Goal: Use online tool/utility: Utilize a website feature to perform a specific function

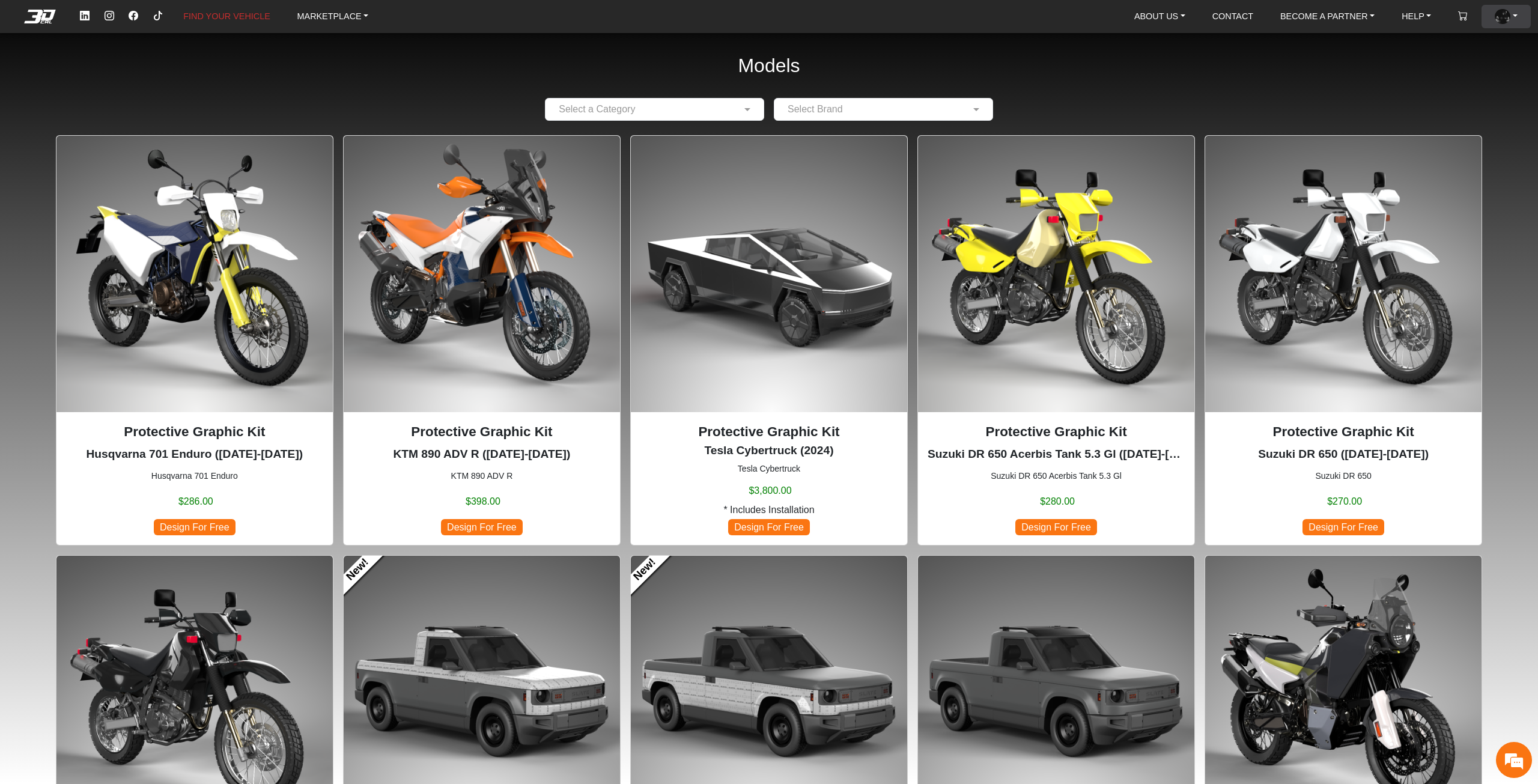
click at [1501, 20] on img at bounding box center [1503, 17] width 16 height 16
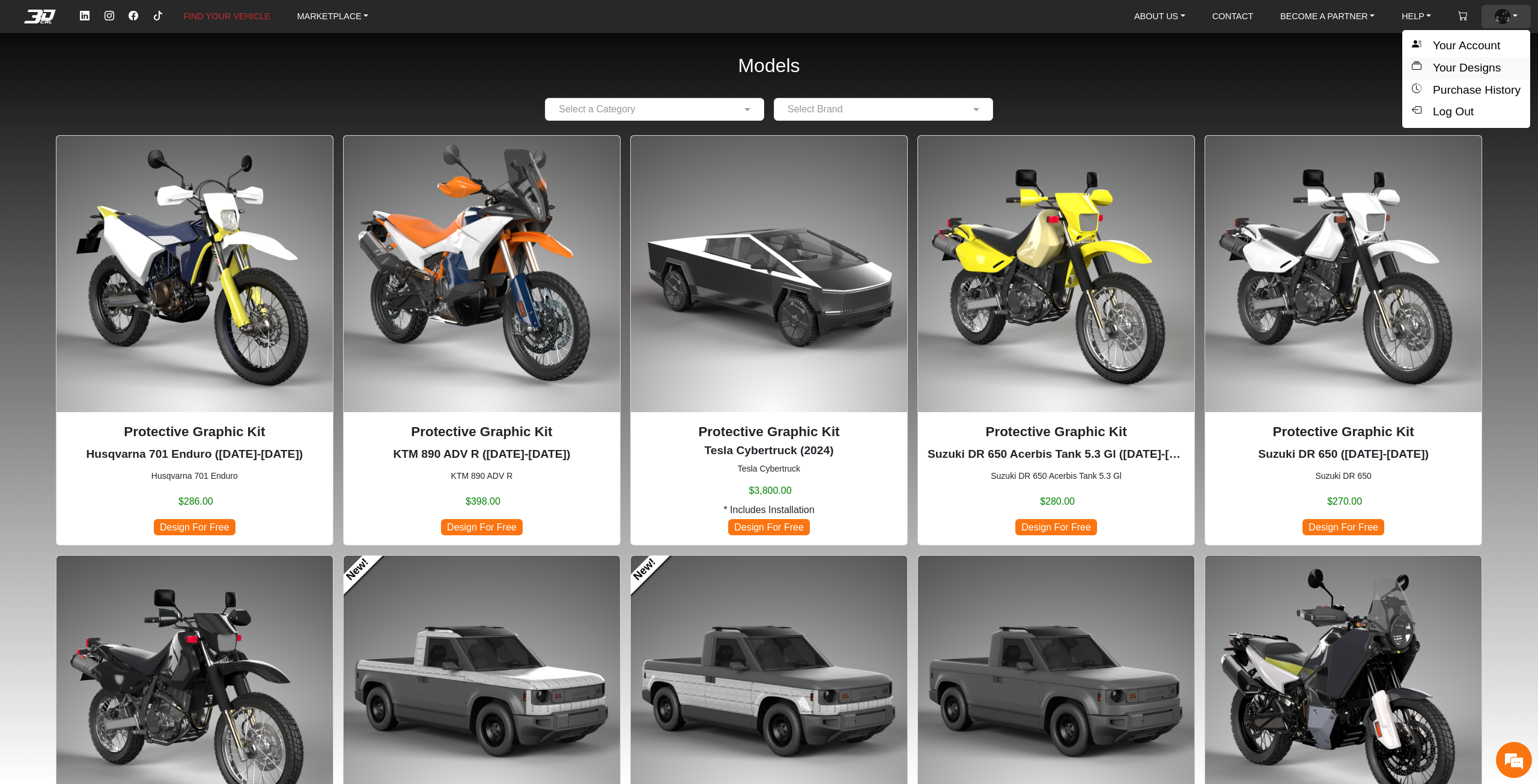
click at [1498, 62] on button "Your Designs" at bounding box center [1466, 68] width 128 height 22
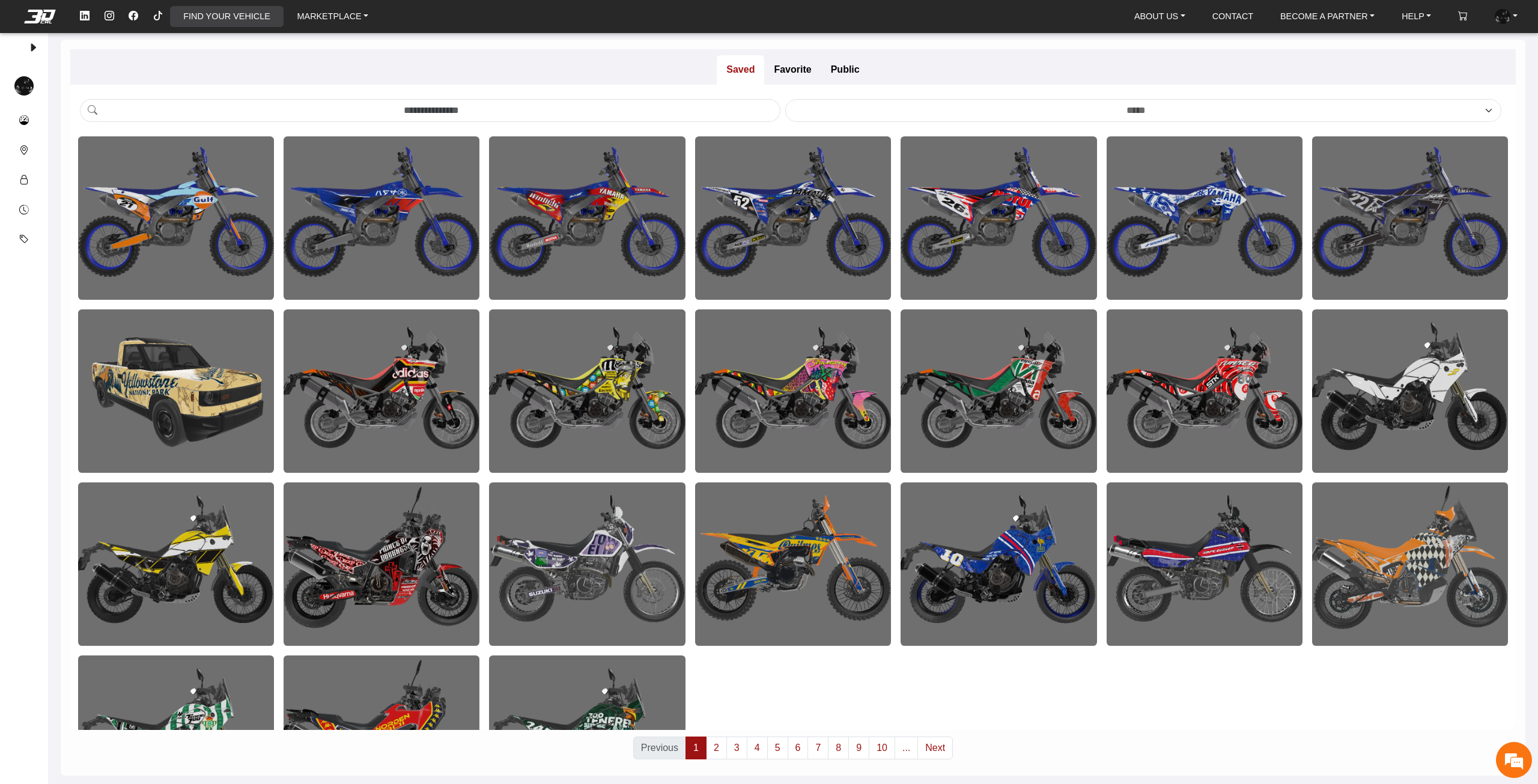
click at [235, 20] on link "FIND YOUR VEHICLE" at bounding box center [226, 17] width 96 height 21
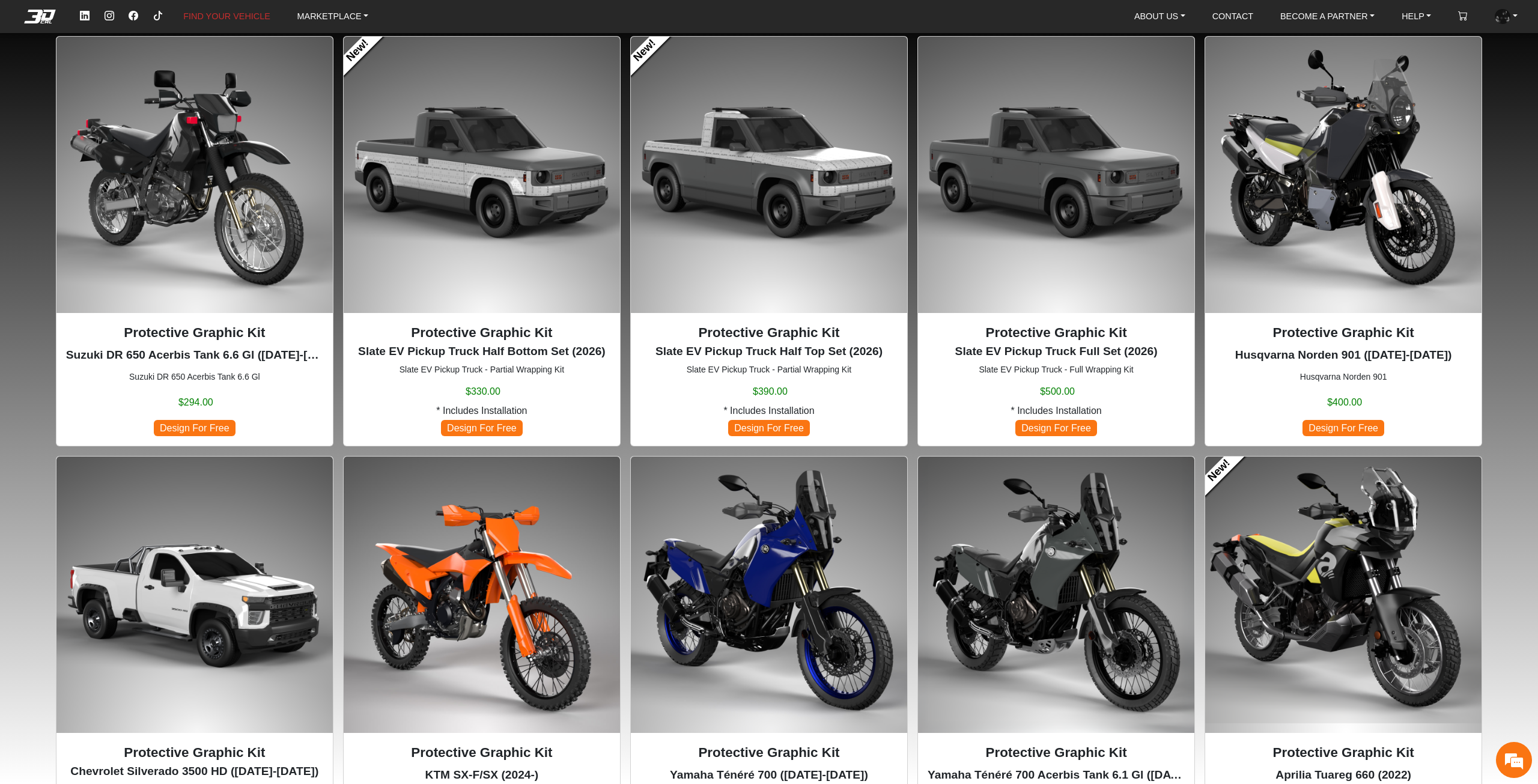
scroll to position [721, 0]
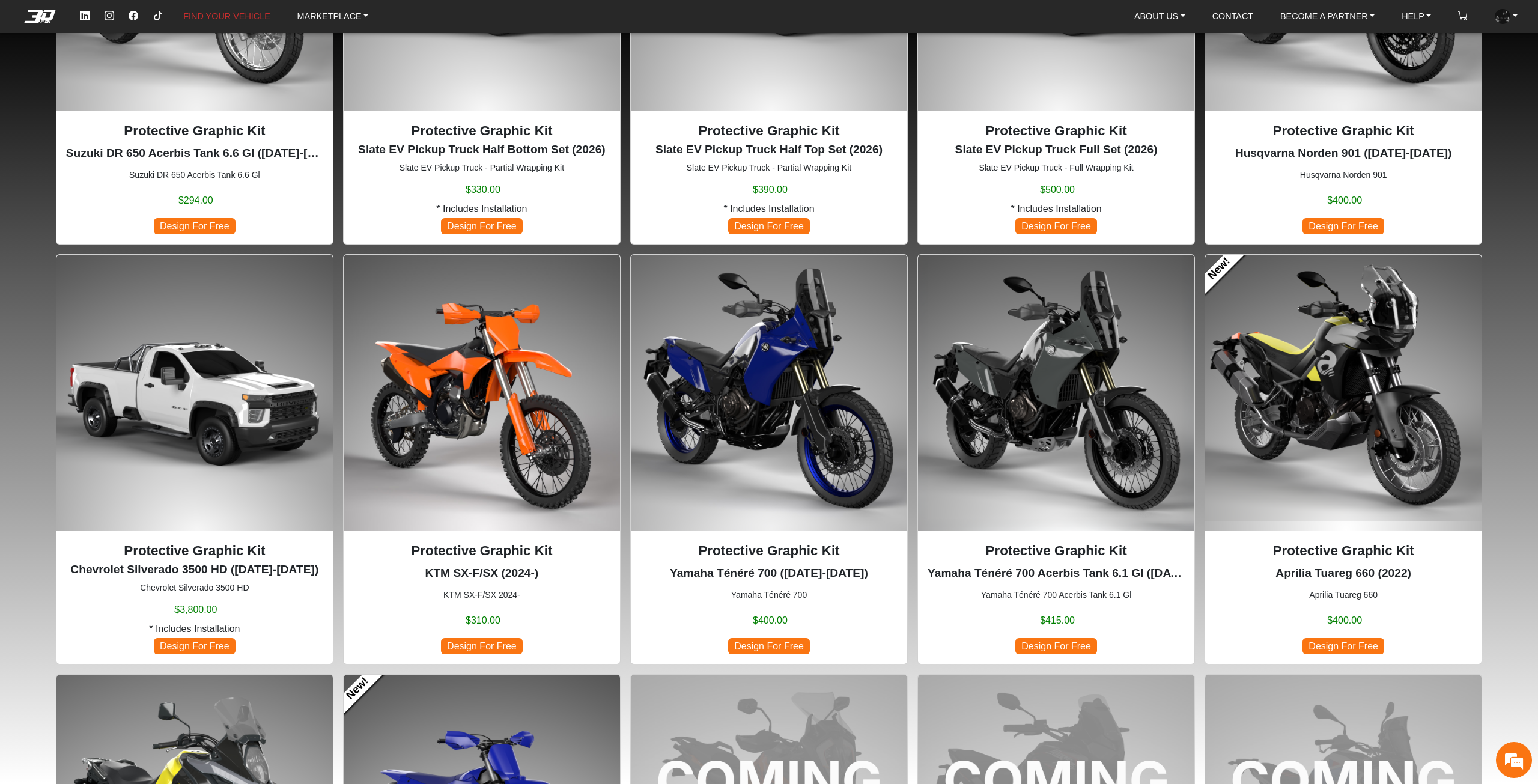
click at [1247, 422] on img at bounding box center [1343, 393] width 277 height 276
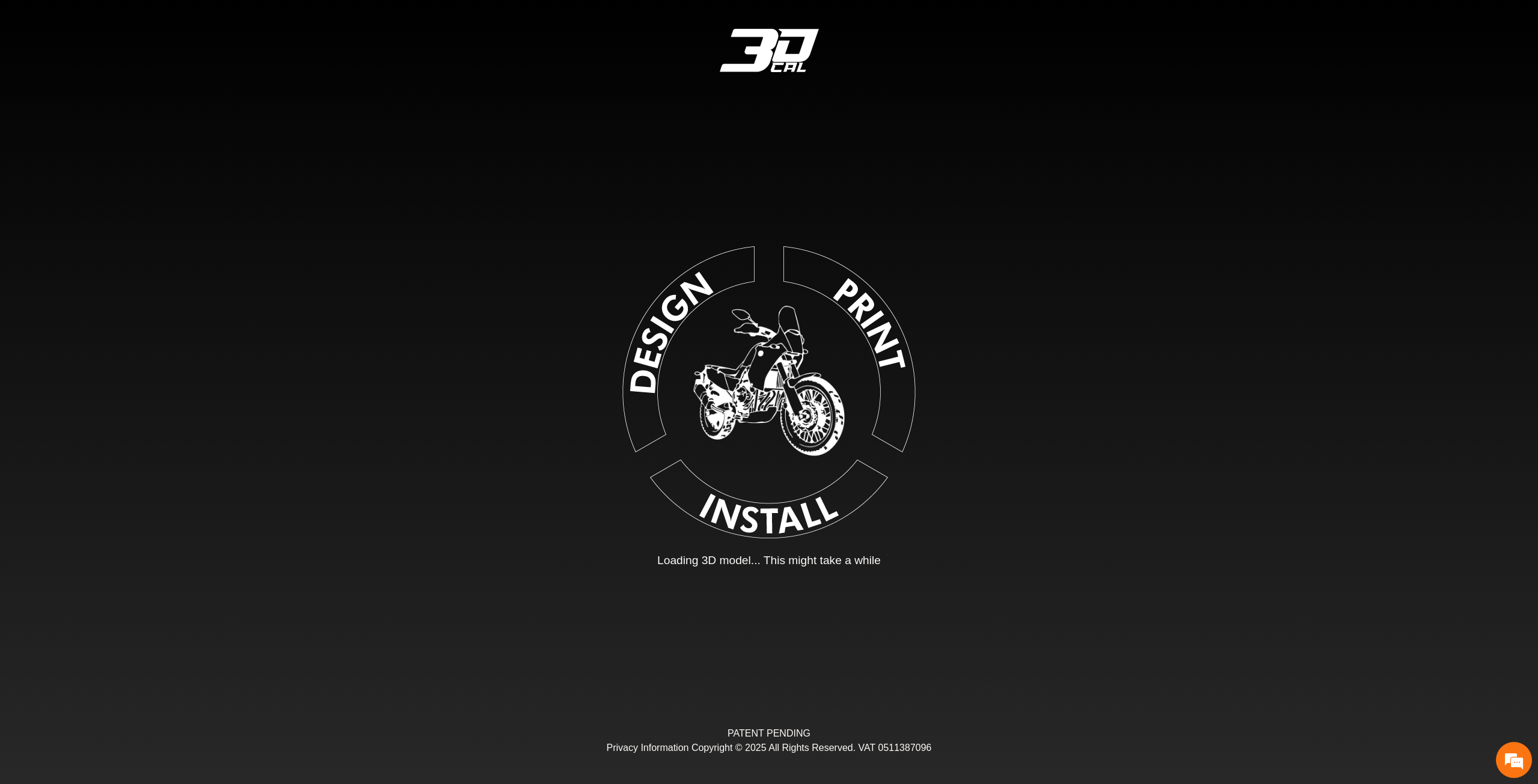
type input "*"
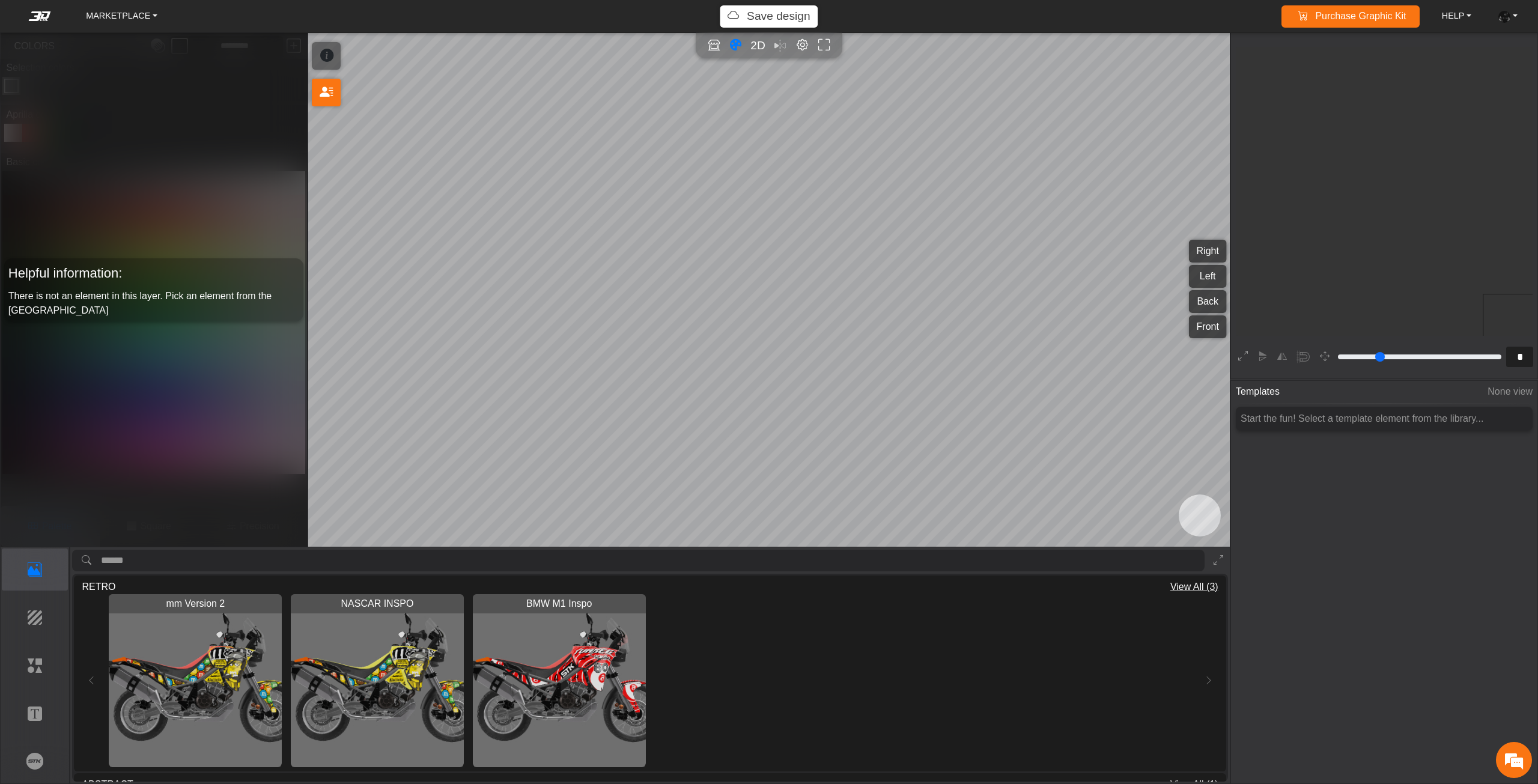
scroll to position [224, 220]
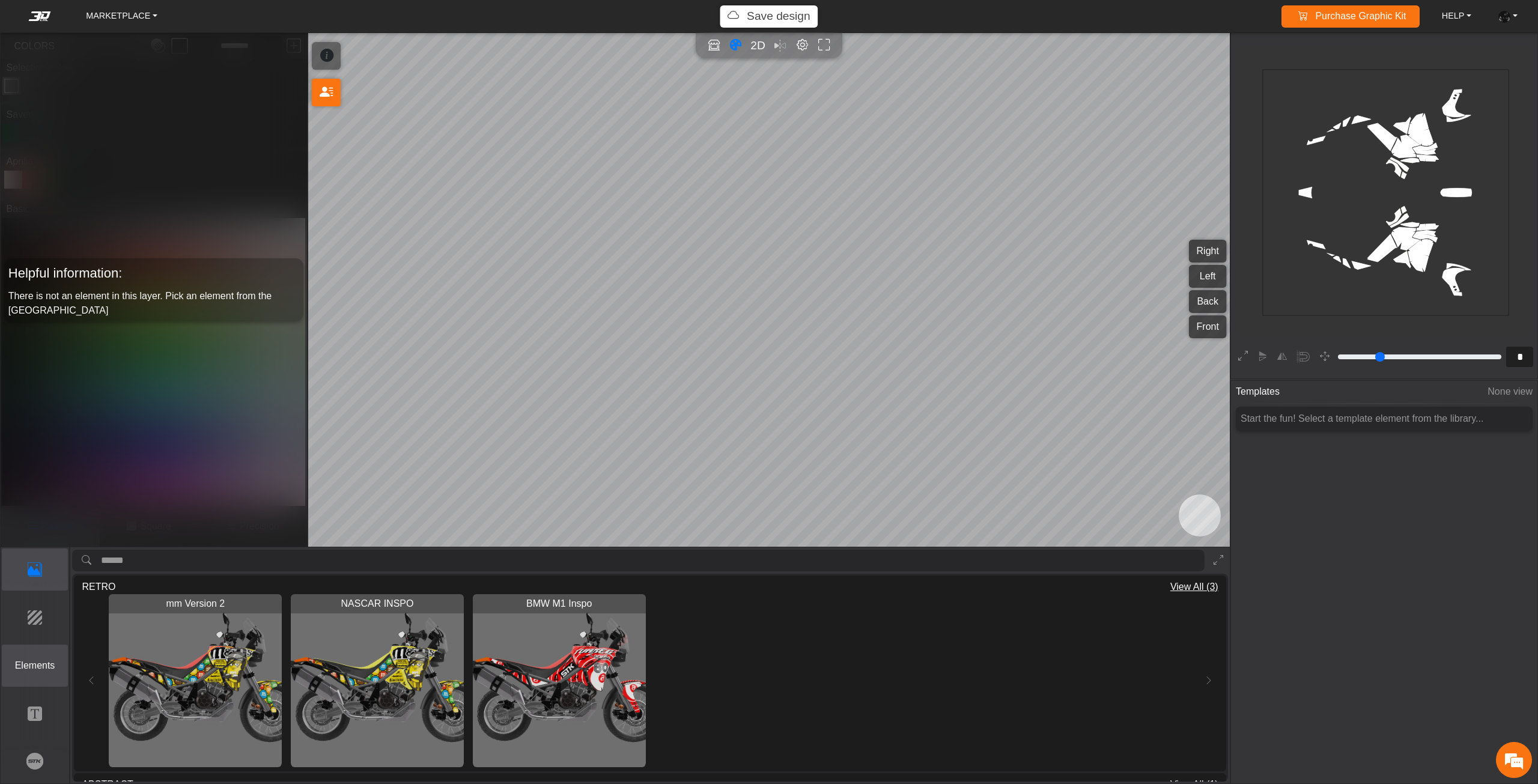
click at [36, 655] on button "Elements" at bounding box center [35, 665] width 67 height 42
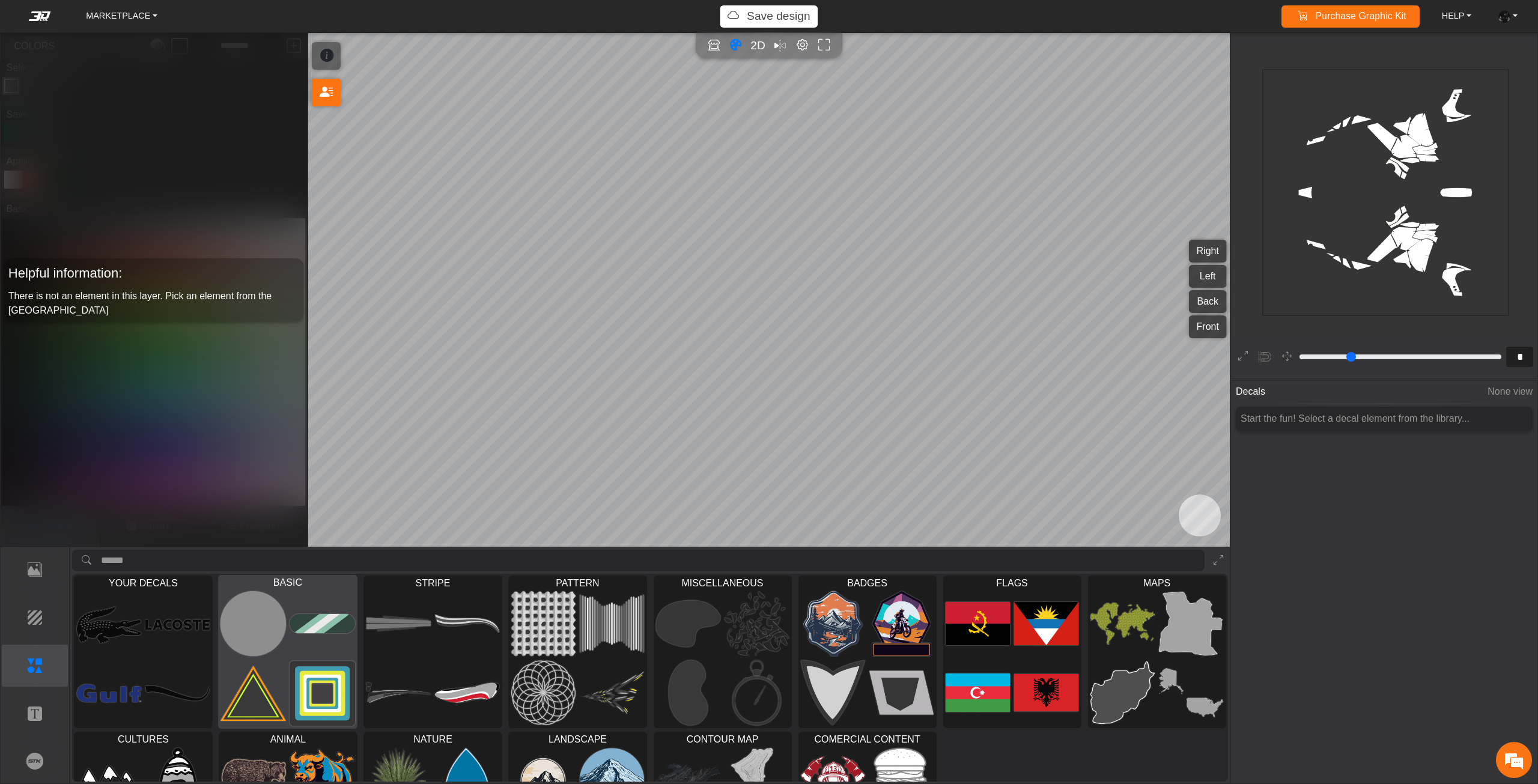
click at [160, 625] on img at bounding box center [178, 624] width 65 height 65
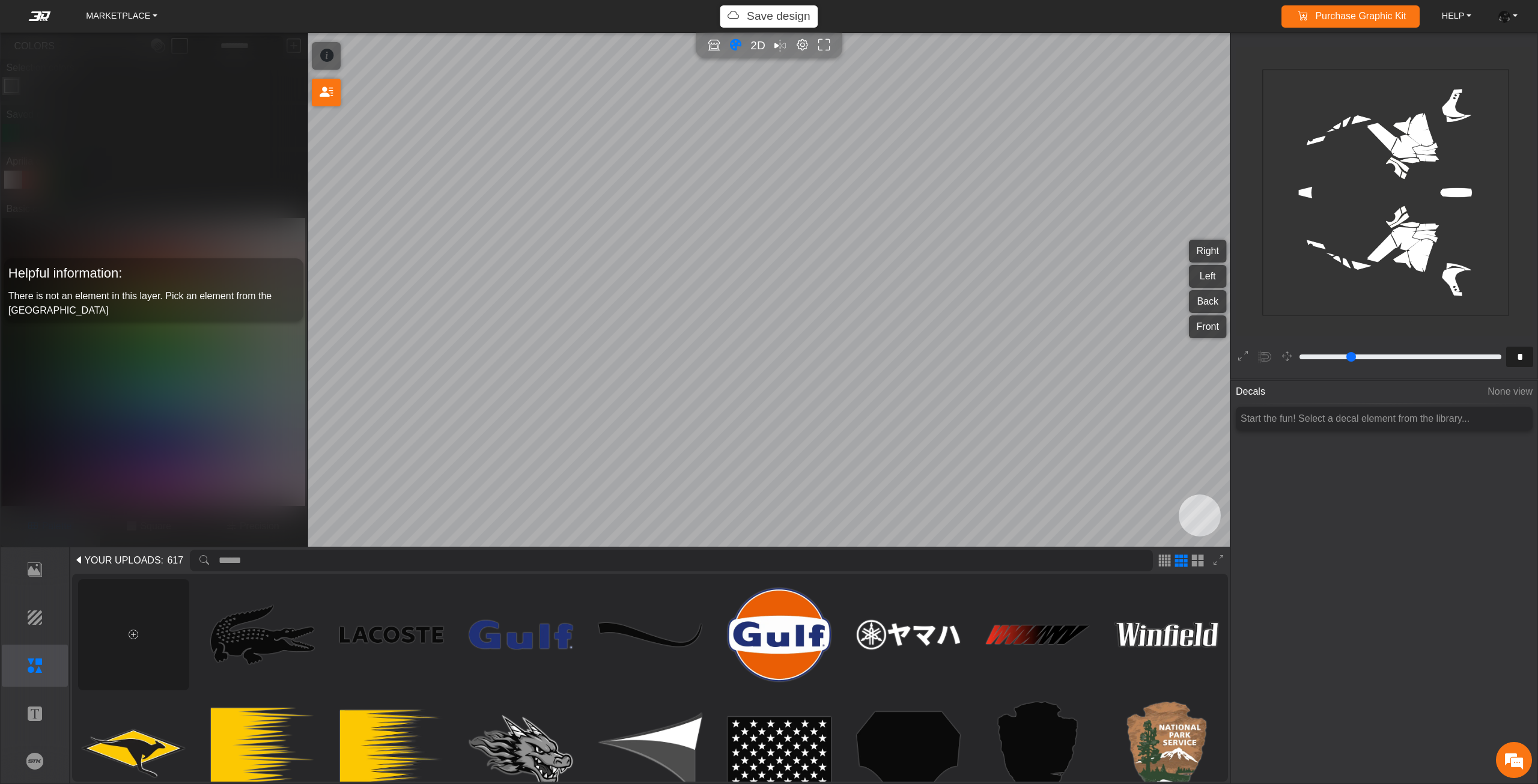
click at [156, 626] on div at bounding box center [134, 635] width 111 height 111
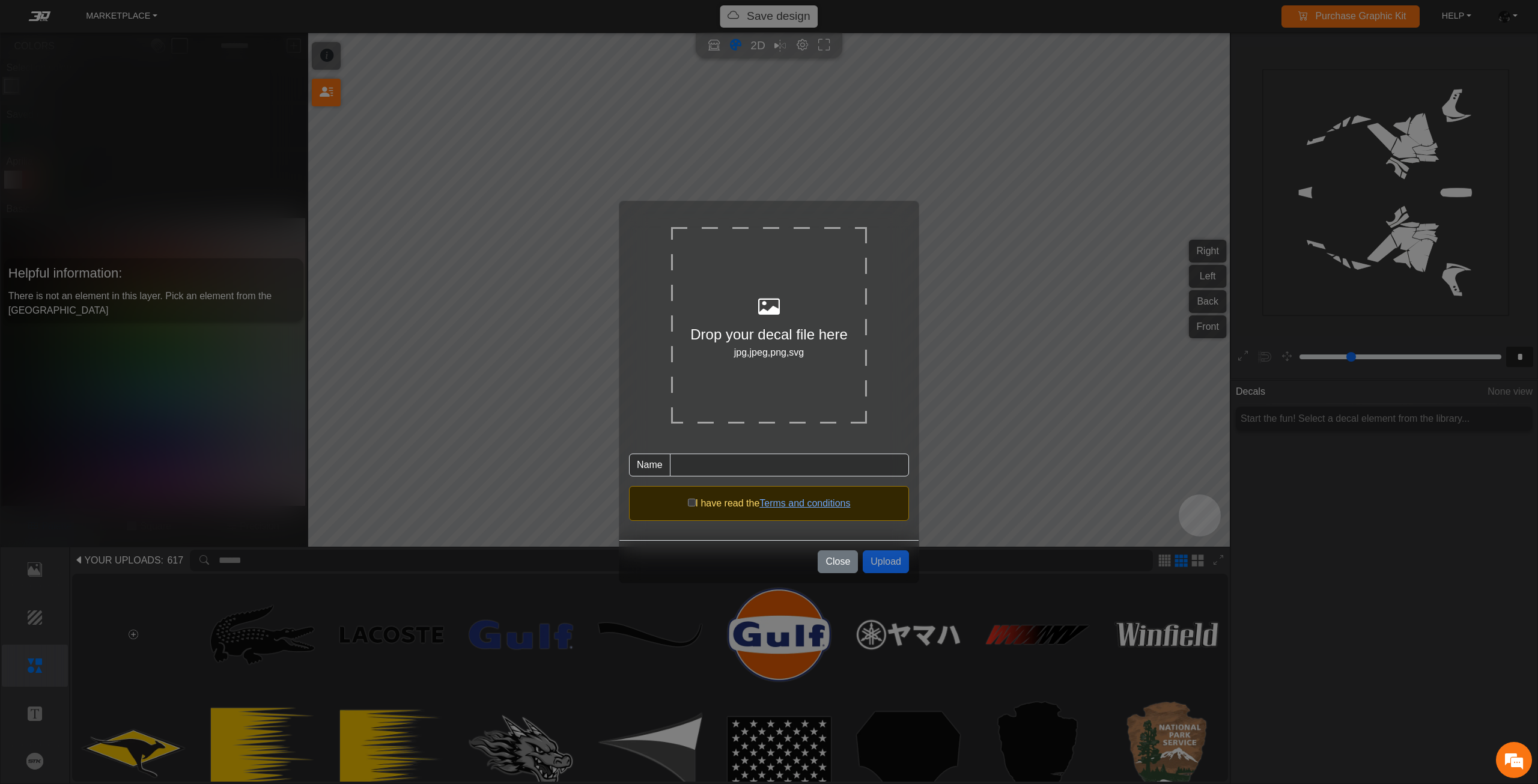
click at [906, 243] on form "Drop your decal file here jpg,jpeg,png,svg Name Asset name is required I have r…" at bounding box center [769, 366] width 280 height 309
click at [831, 315] on div at bounding box center [769, 307] width 196 height 32
type input "*******"
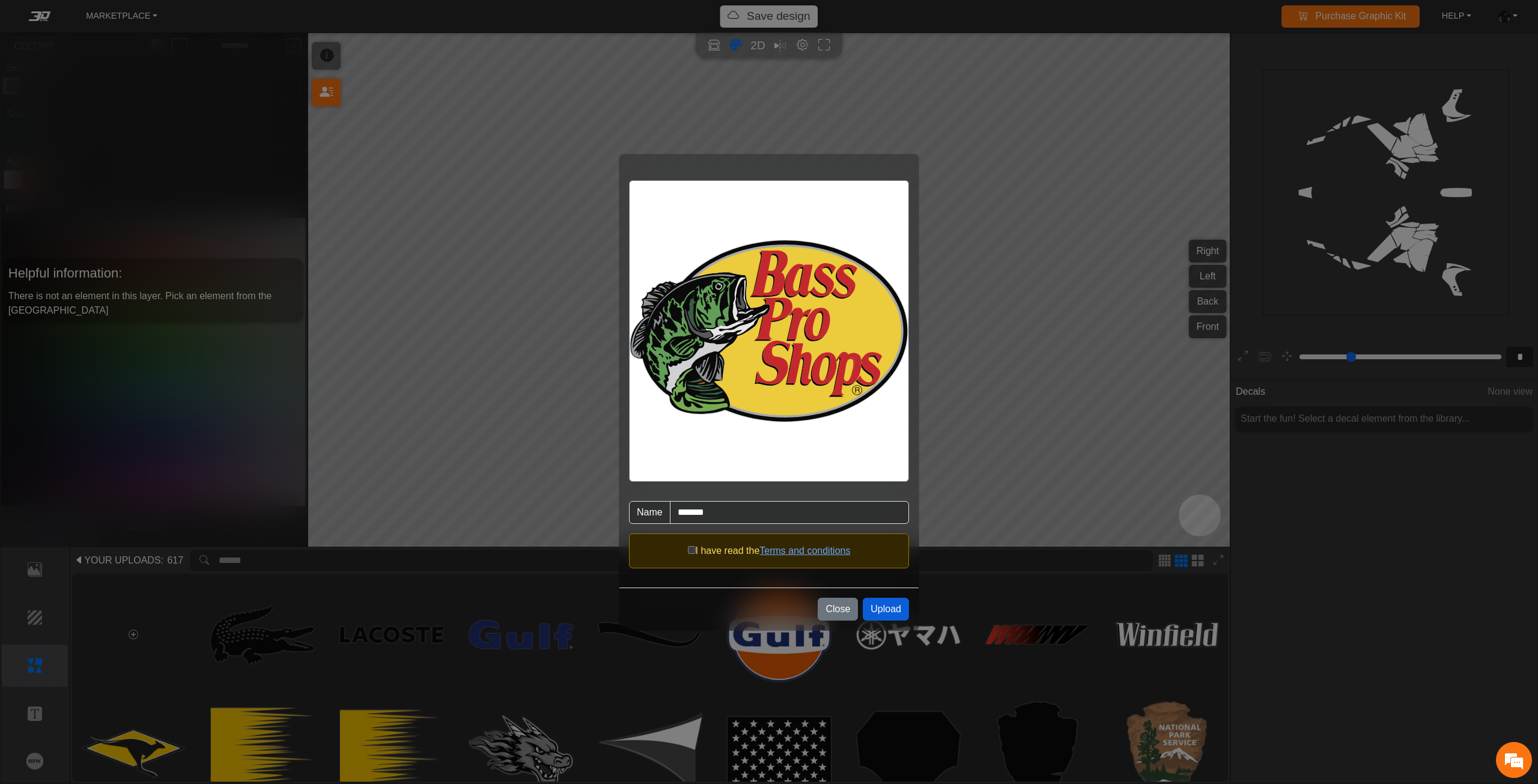
click at [882, 606] on button "Upload" at bounding box center [886, 608] width 46 height 23
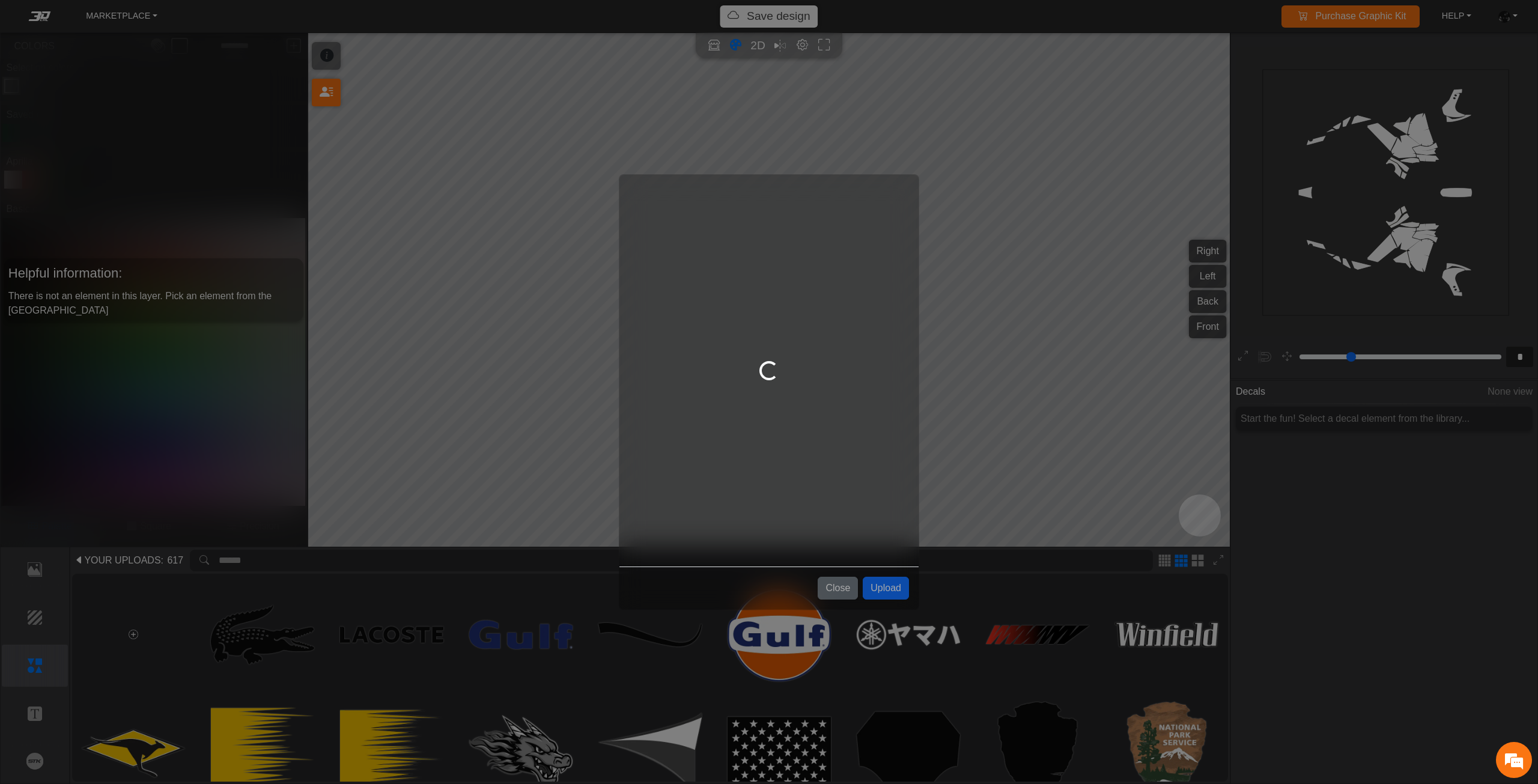
scroll to position [0, 0]
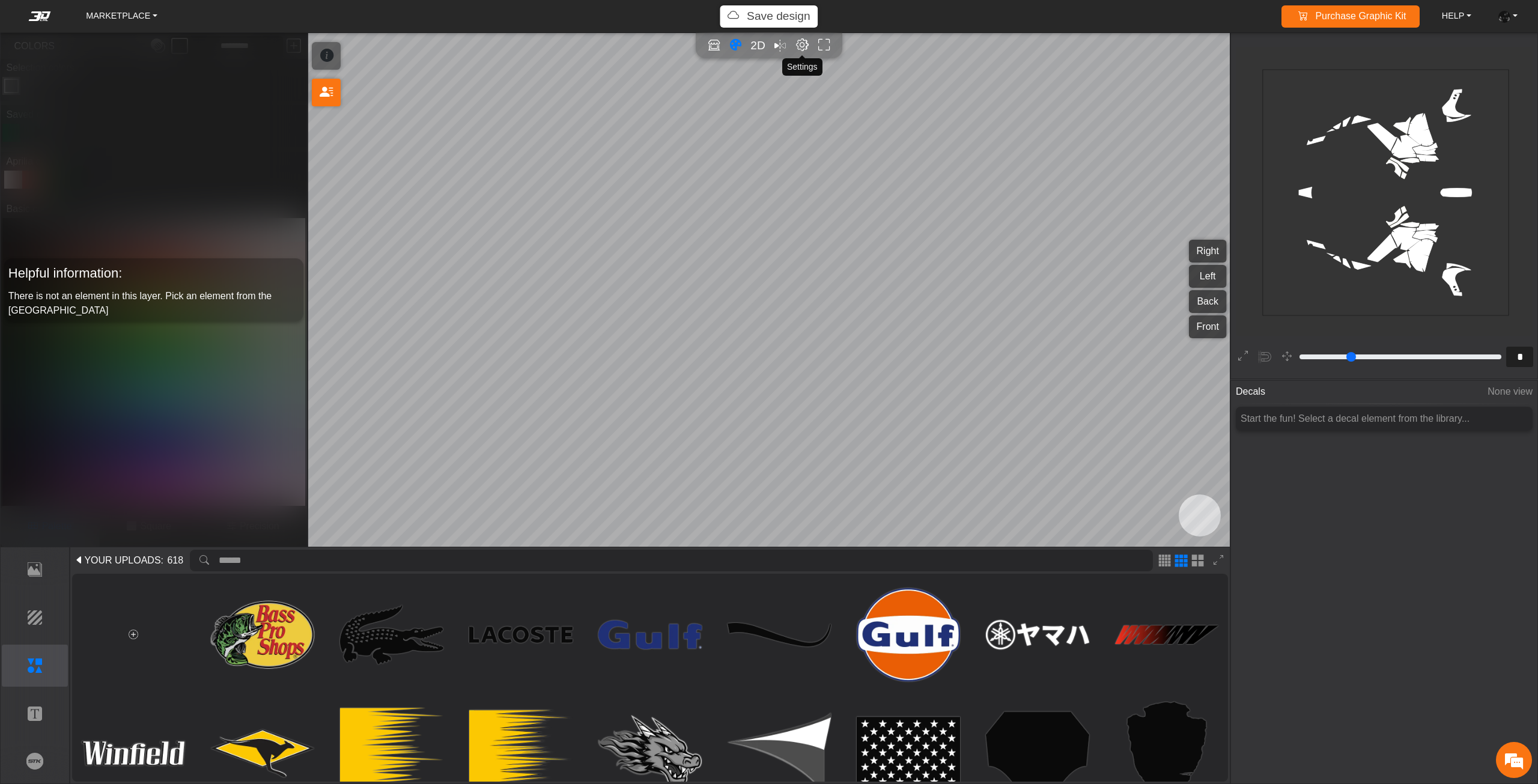
click at [798, 51] on em "Editor settings" at bounding box center [802, 45] width 13 height 14
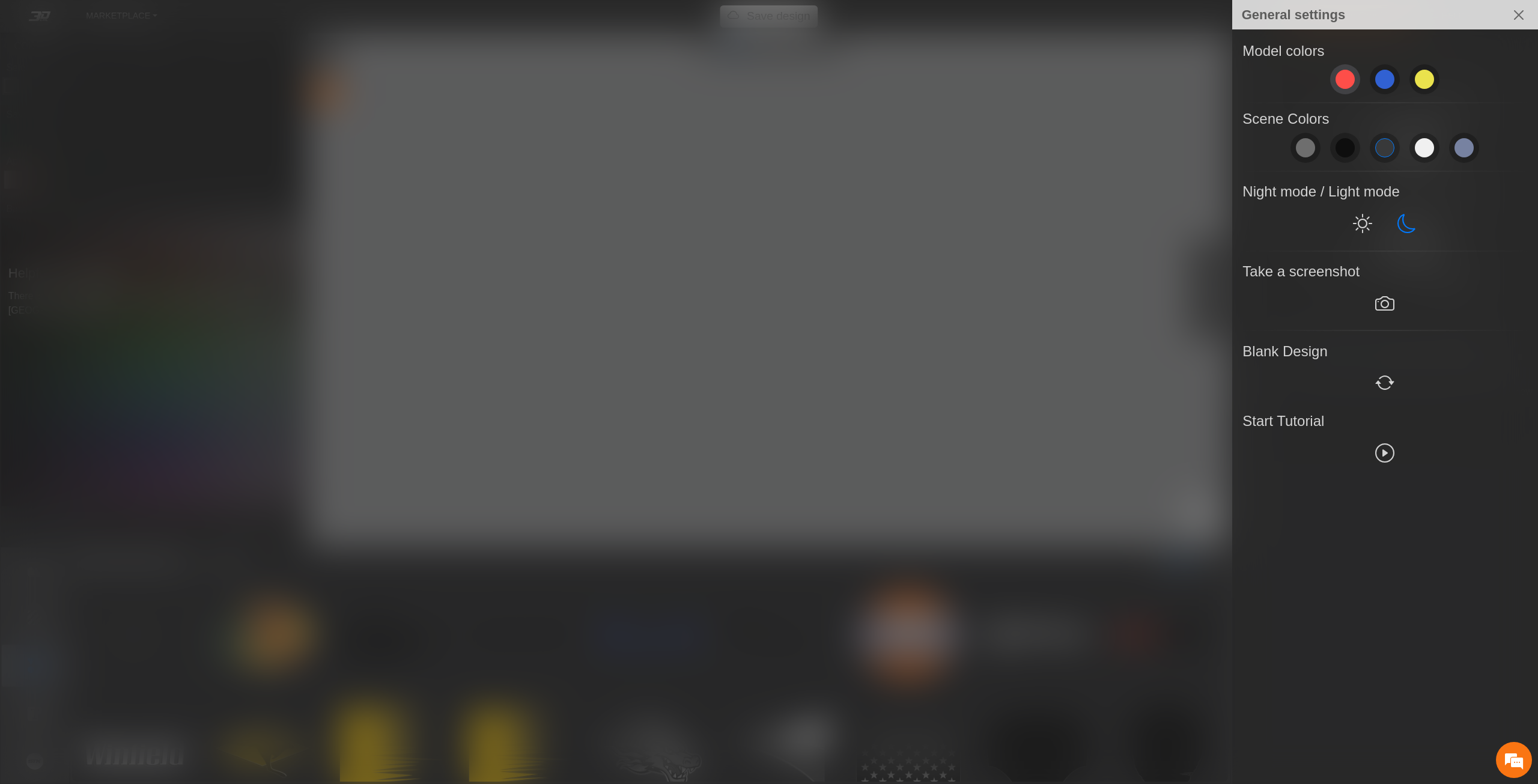
click at [1351, 75] on span at bounding box center [1345, 79] width 19 height 19
click at [1511, 13] on button "Close" at bounding box center [1518, 15] width 29 height 29
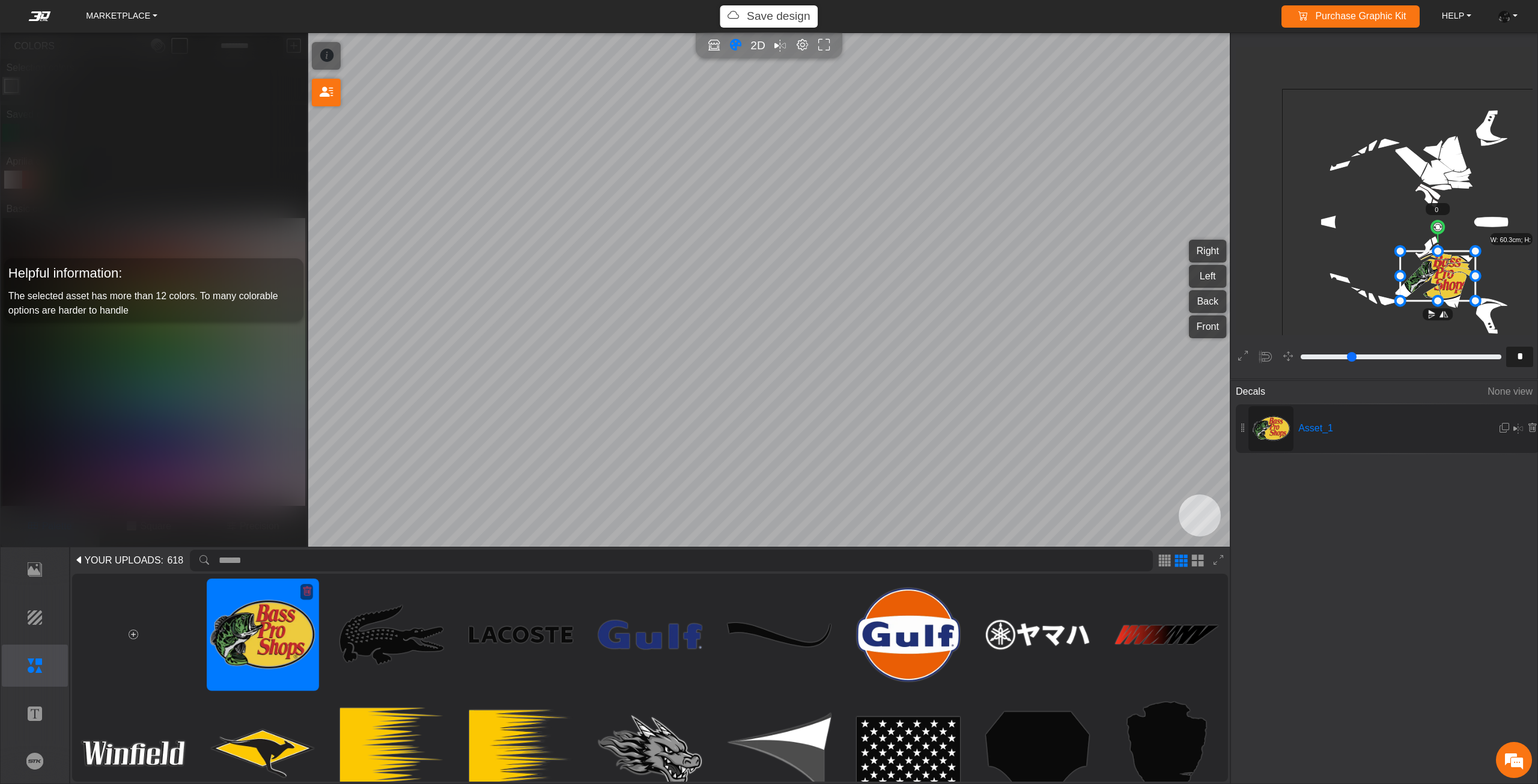
type input "****"
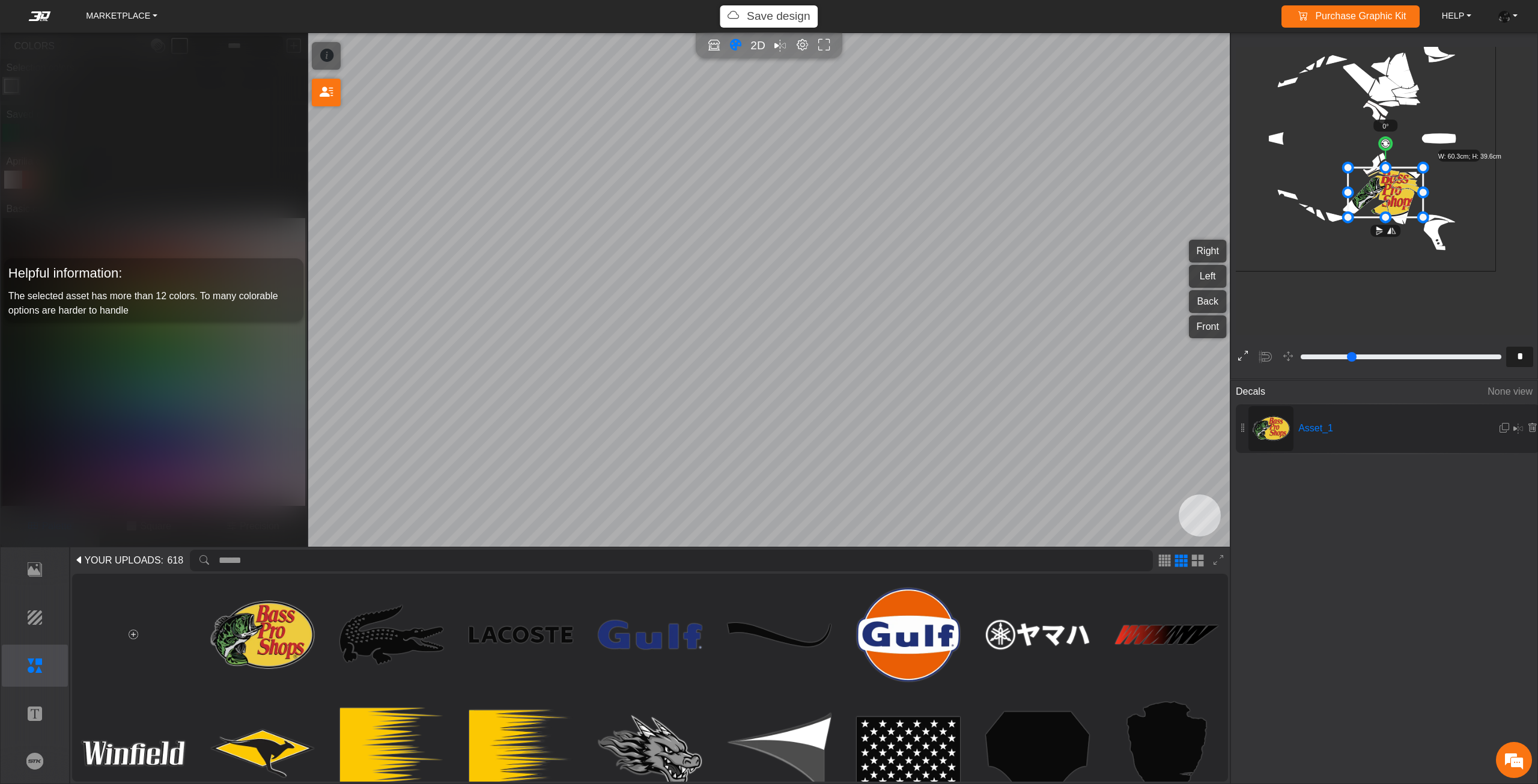
click at [1238, 356] on button at bounding box center [1243, 357] width 18 height 18
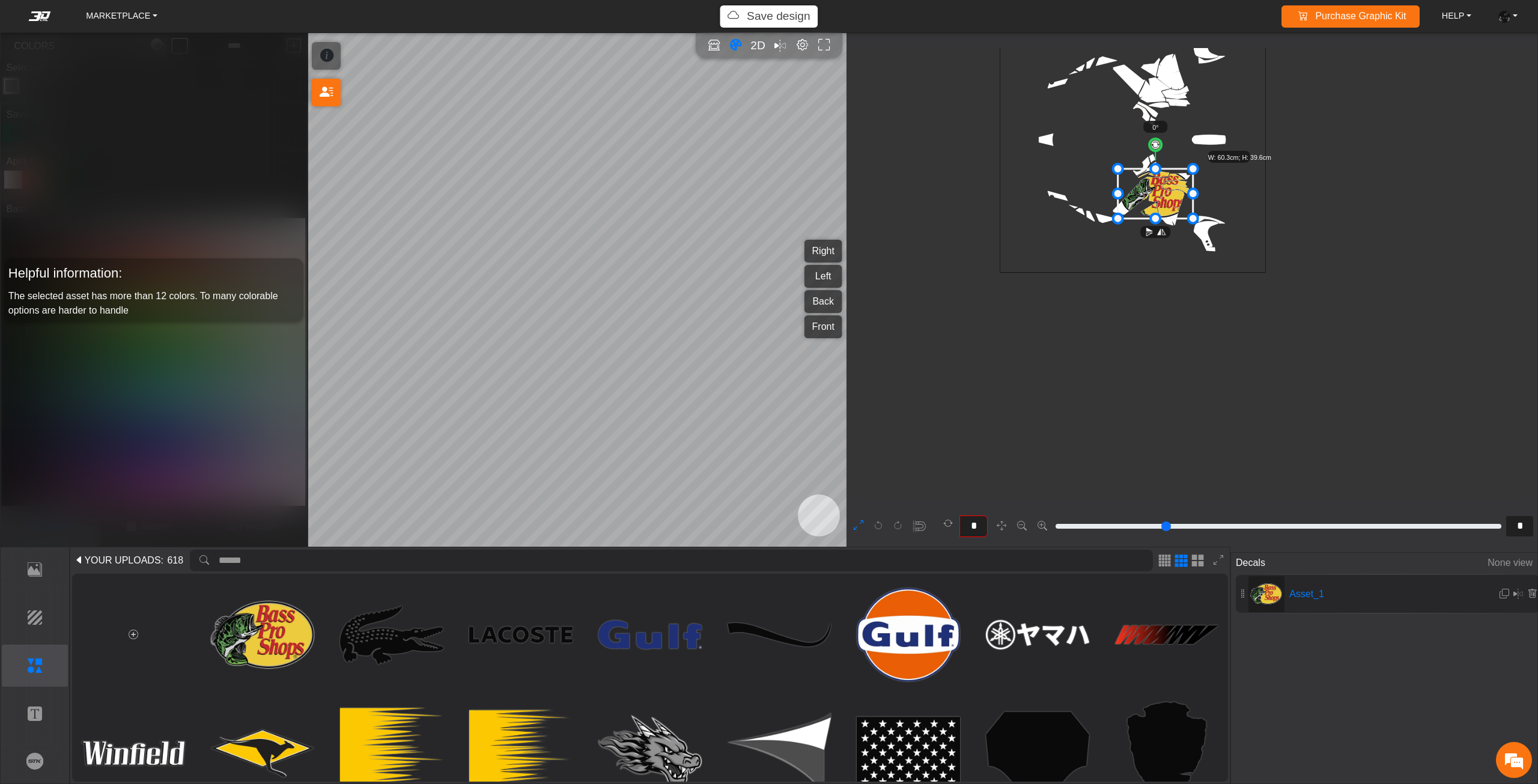
type input "**"
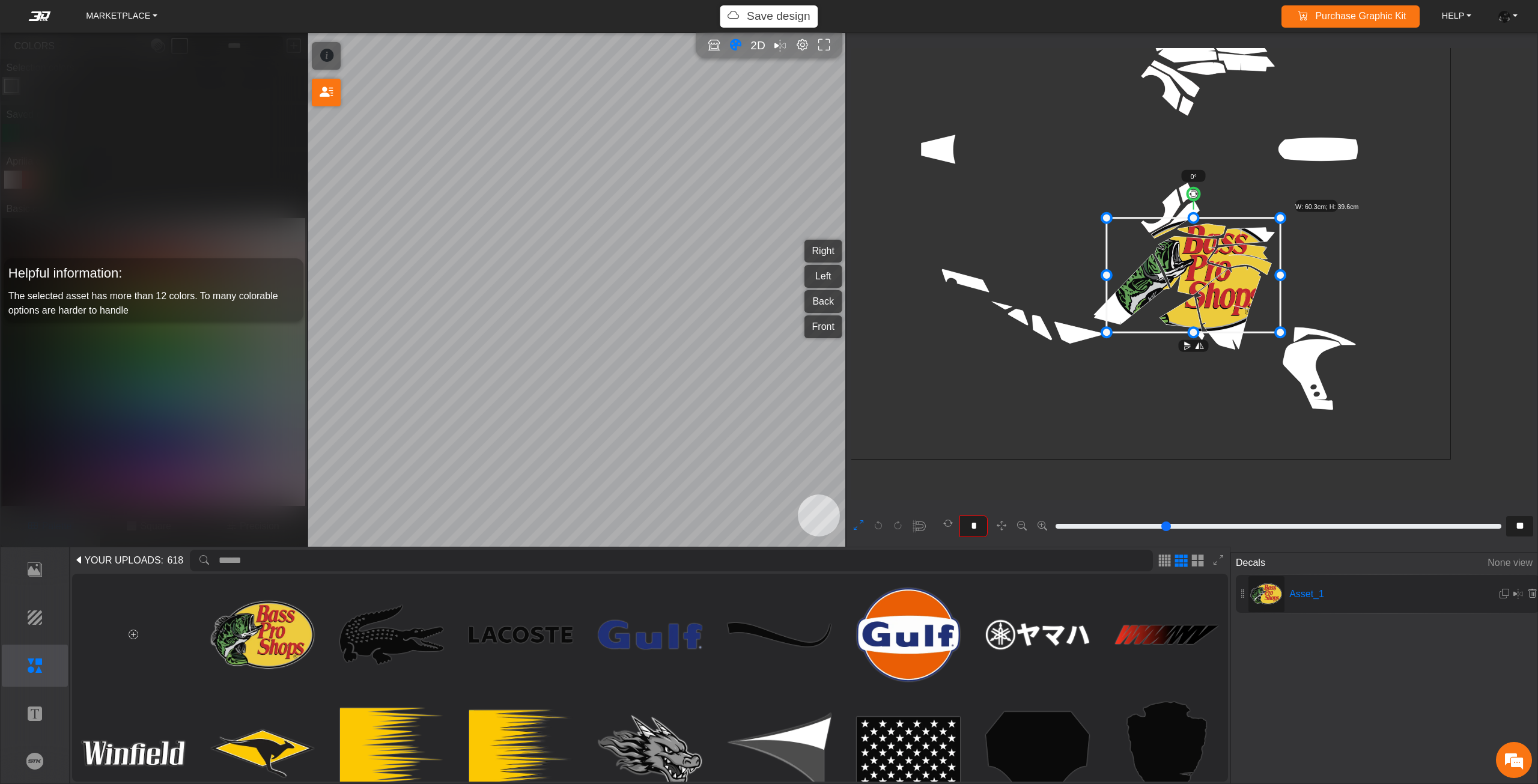
type input "**"
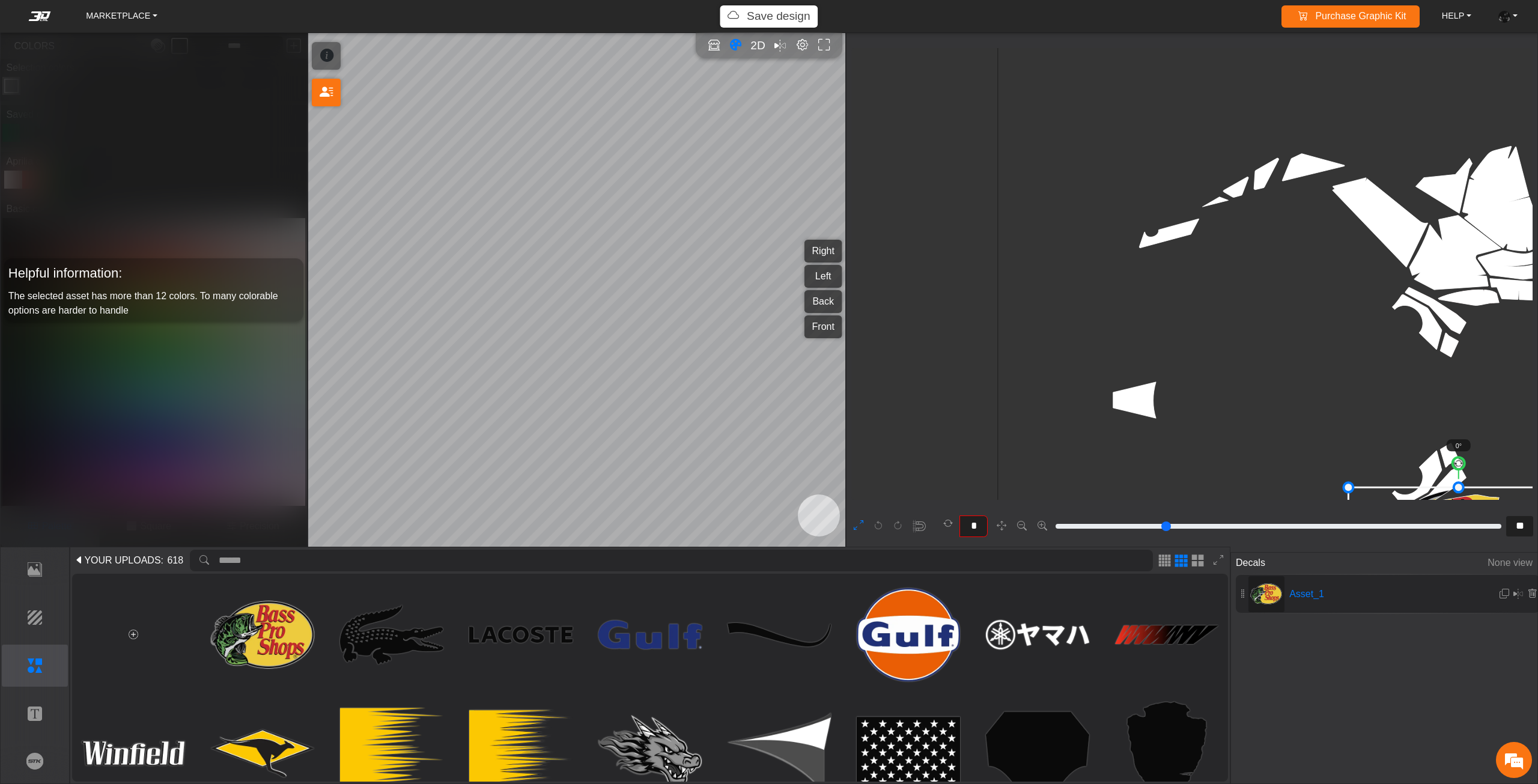
type input "**"
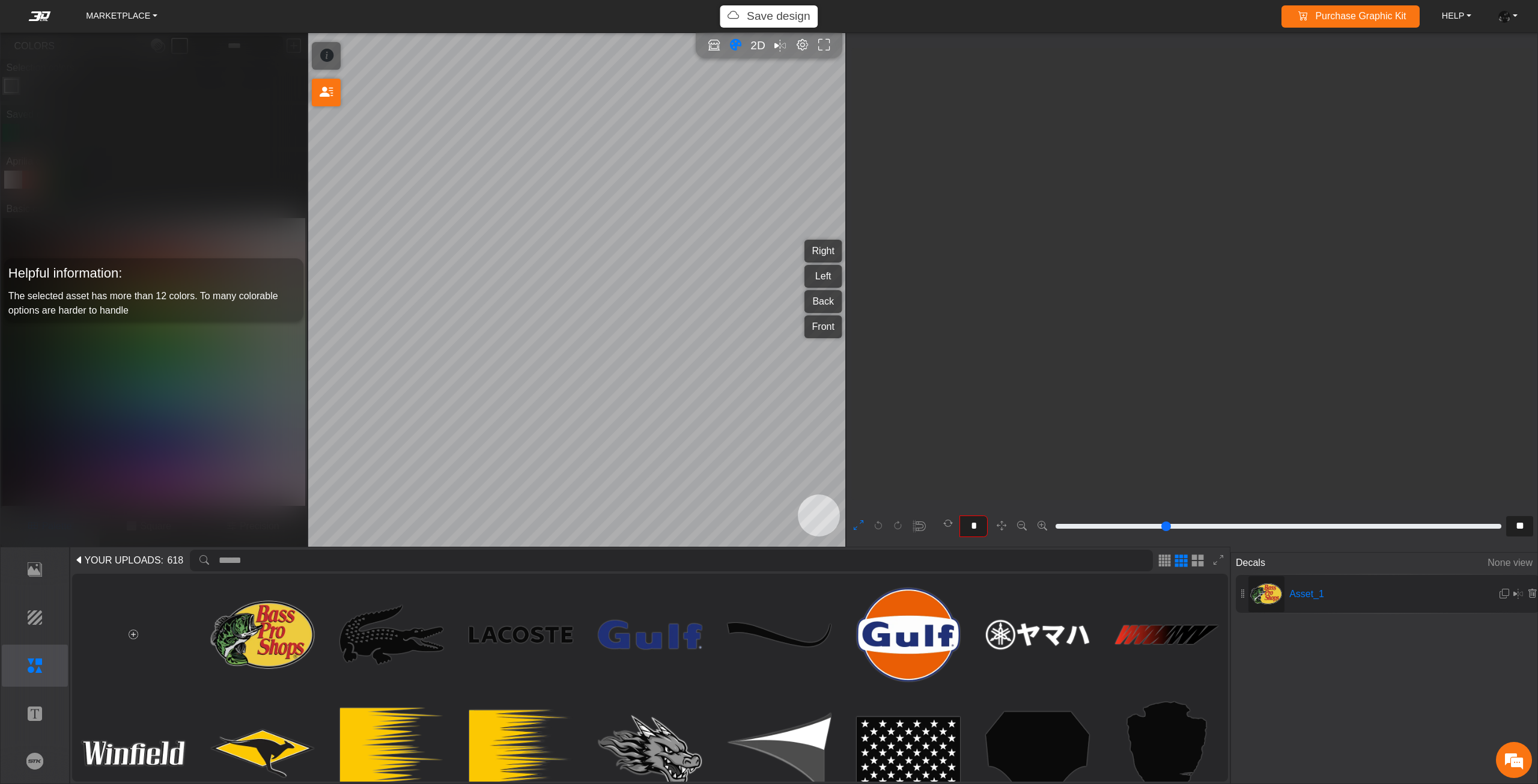
type input "**"
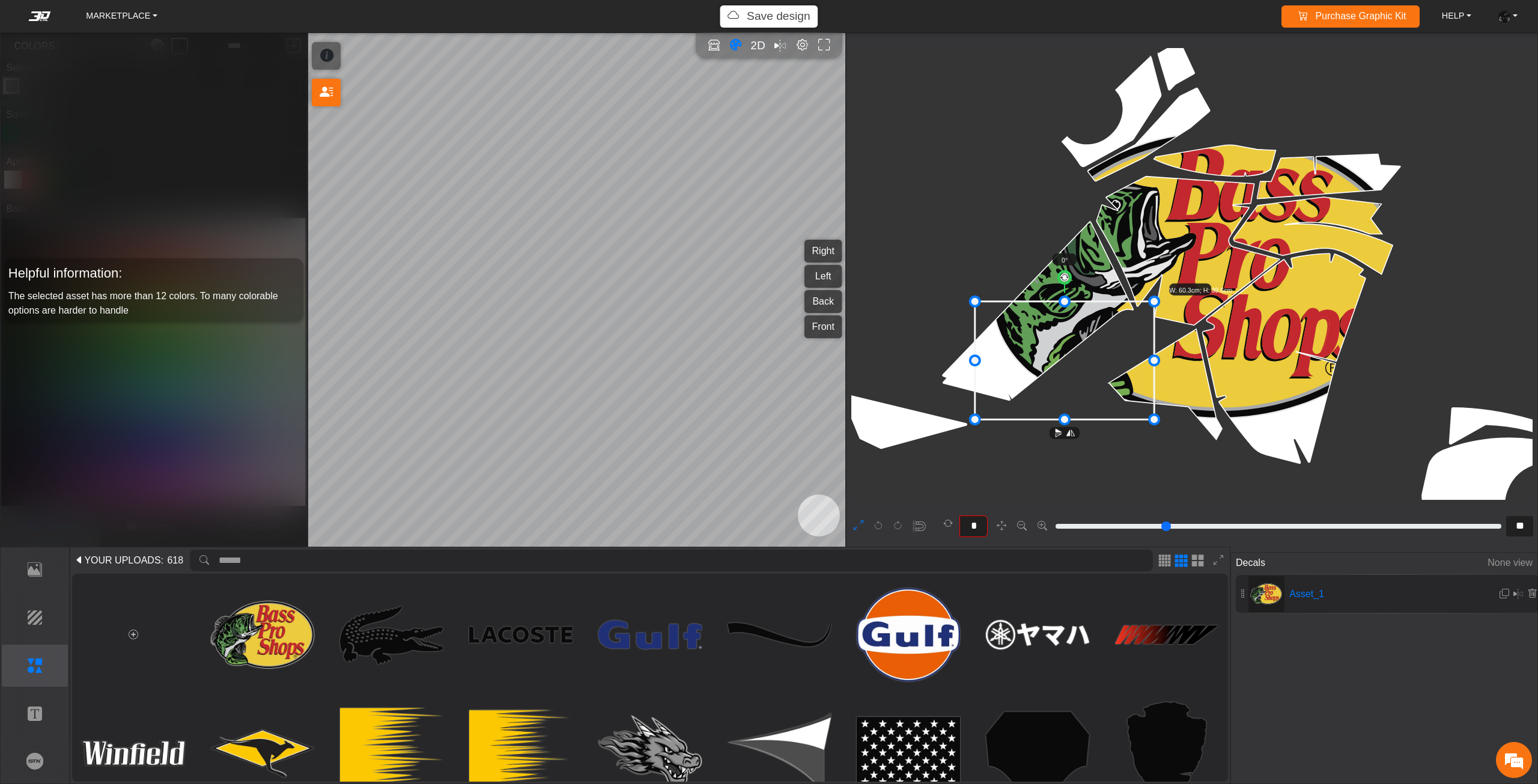
drag, startPoint x: 1197, startPoint y: 129, endPoint x: 1124, endPoint y: 300, distance: 185.9
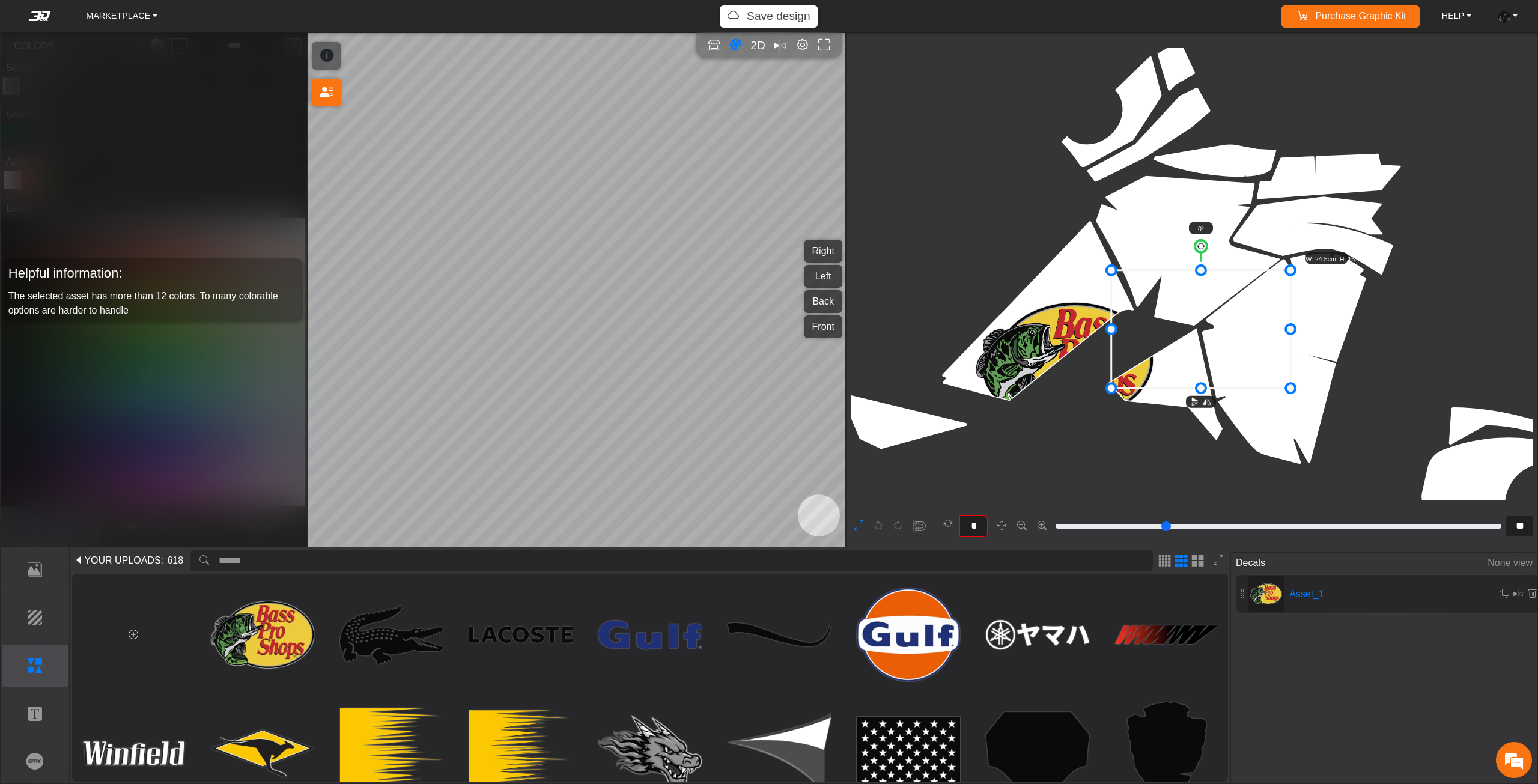
drag, startPoint x: 1179, startPoint y: 330, endPoint x: 1233, endPoint y: 312, distance: 56.9
click at [1236, 314] on icon at bounding box center [1201, 329] width 179 height 118
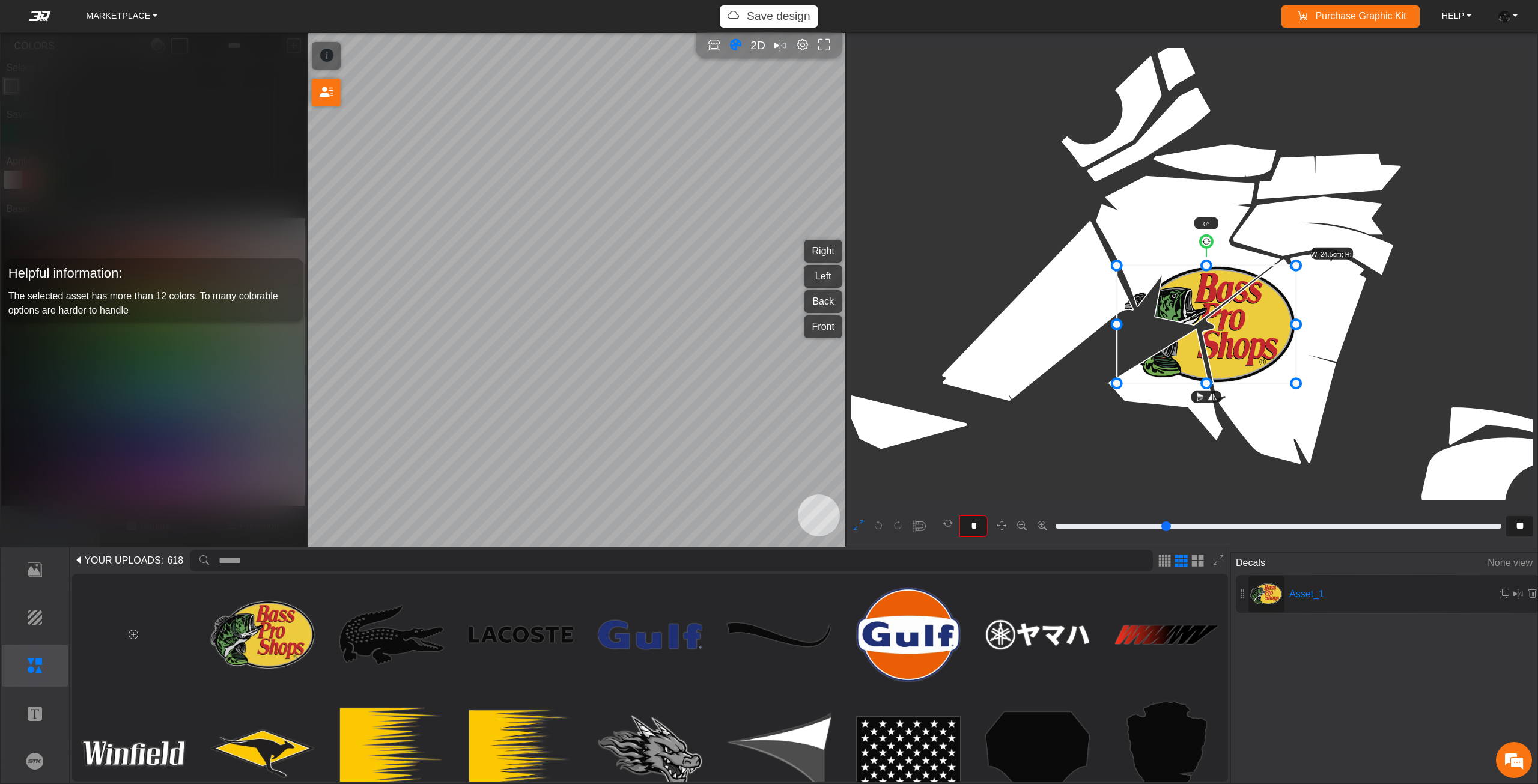
drag, startPoint x: 1233, startPoint y: 312, endPoint x: 1279, endPoint y: 300, distance: 47.5
click at [1279, 300] on icon at bounding box center [1206, 324] width 179 height 118
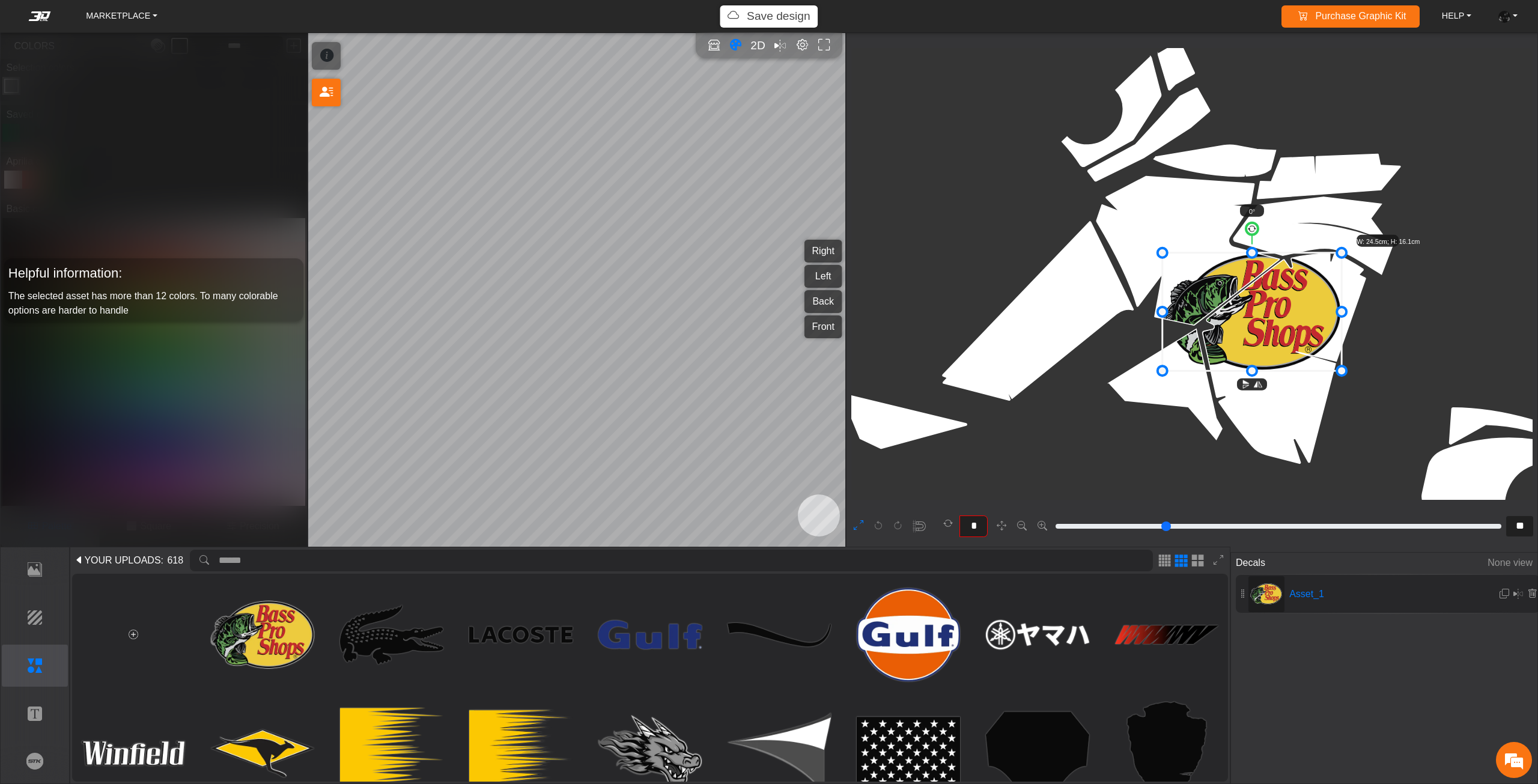
drag, startPoint x: 1274, startPoint y: 300, endPoint x: 1275, endPoint y: 287, distance: 13.0
click at [1277, 288] on icon at bounding box center [1252, 311] width 179 height 118
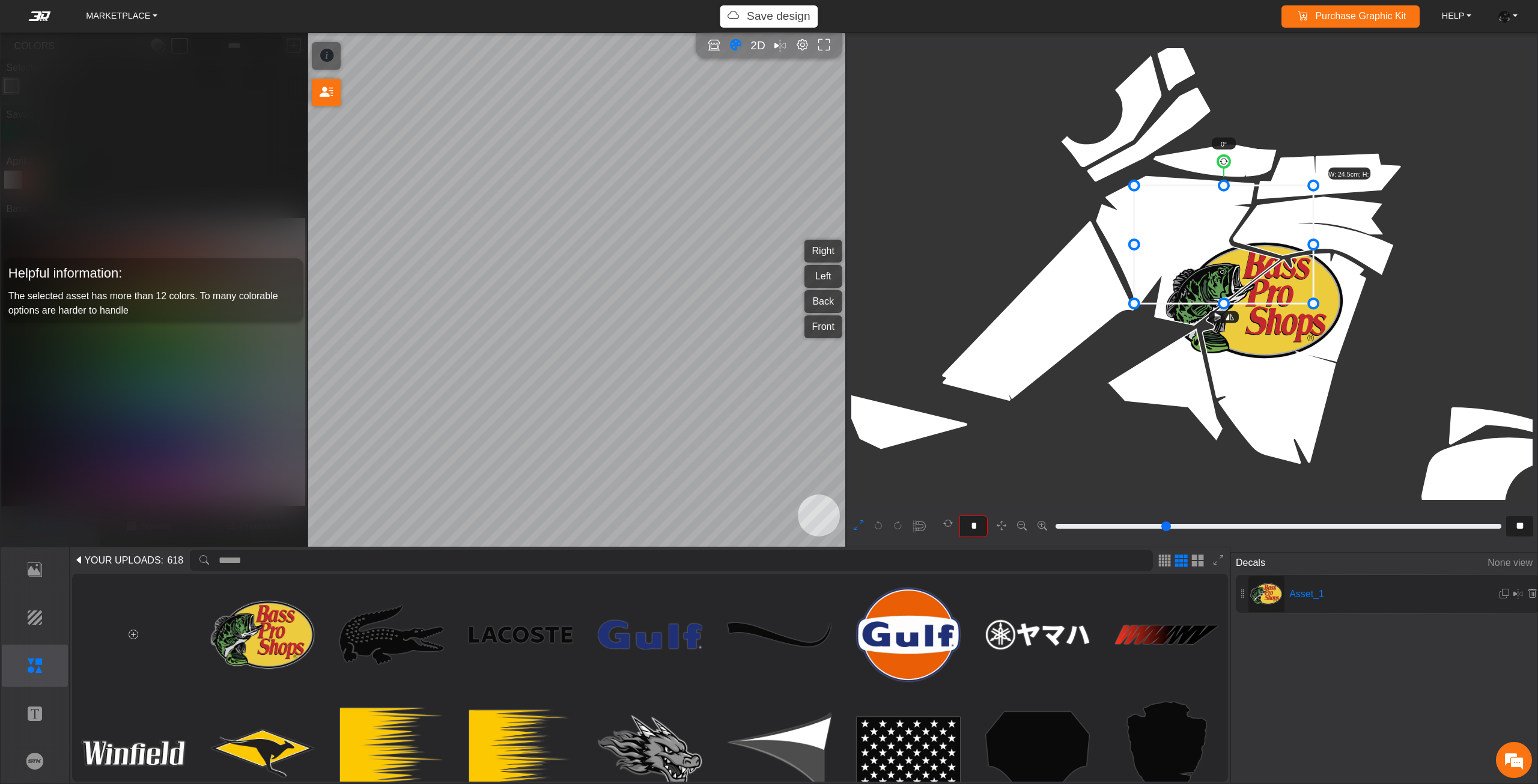
drag, startPoint x: 1268, startPoint y: 291, endPoint x: 1238, endPoint y: 234, distance: 64.4
click at [1238, 234] on icon at bounding box center [1224, 244] width 179 height 118
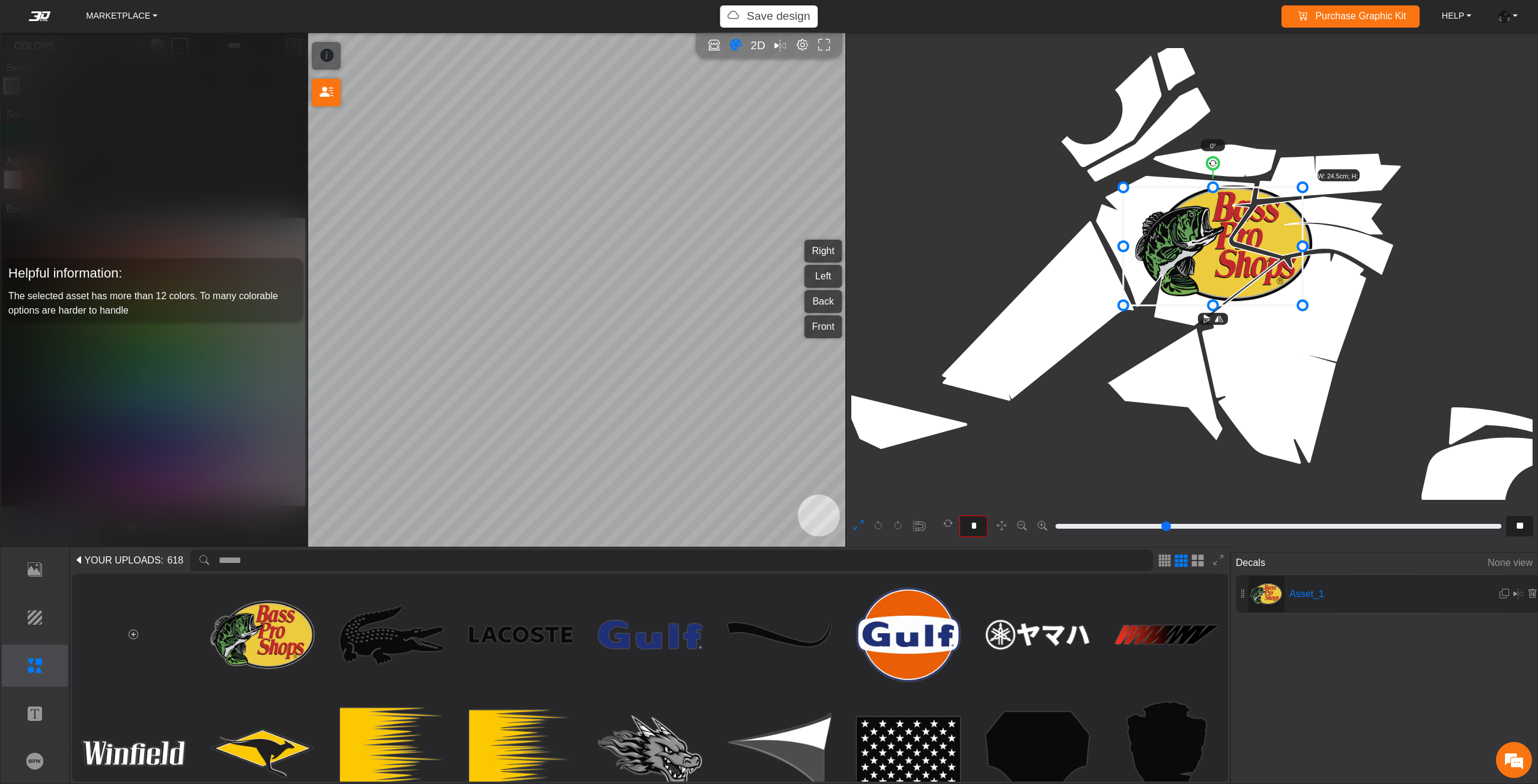
drag, startPoint x: 1237, startPoint y: 234, endPoint x: 1227, endPoint y: 237, distance: 10.4
click at [1227, 237] on icon at bounding box center [1213, 246] width 179 height 118
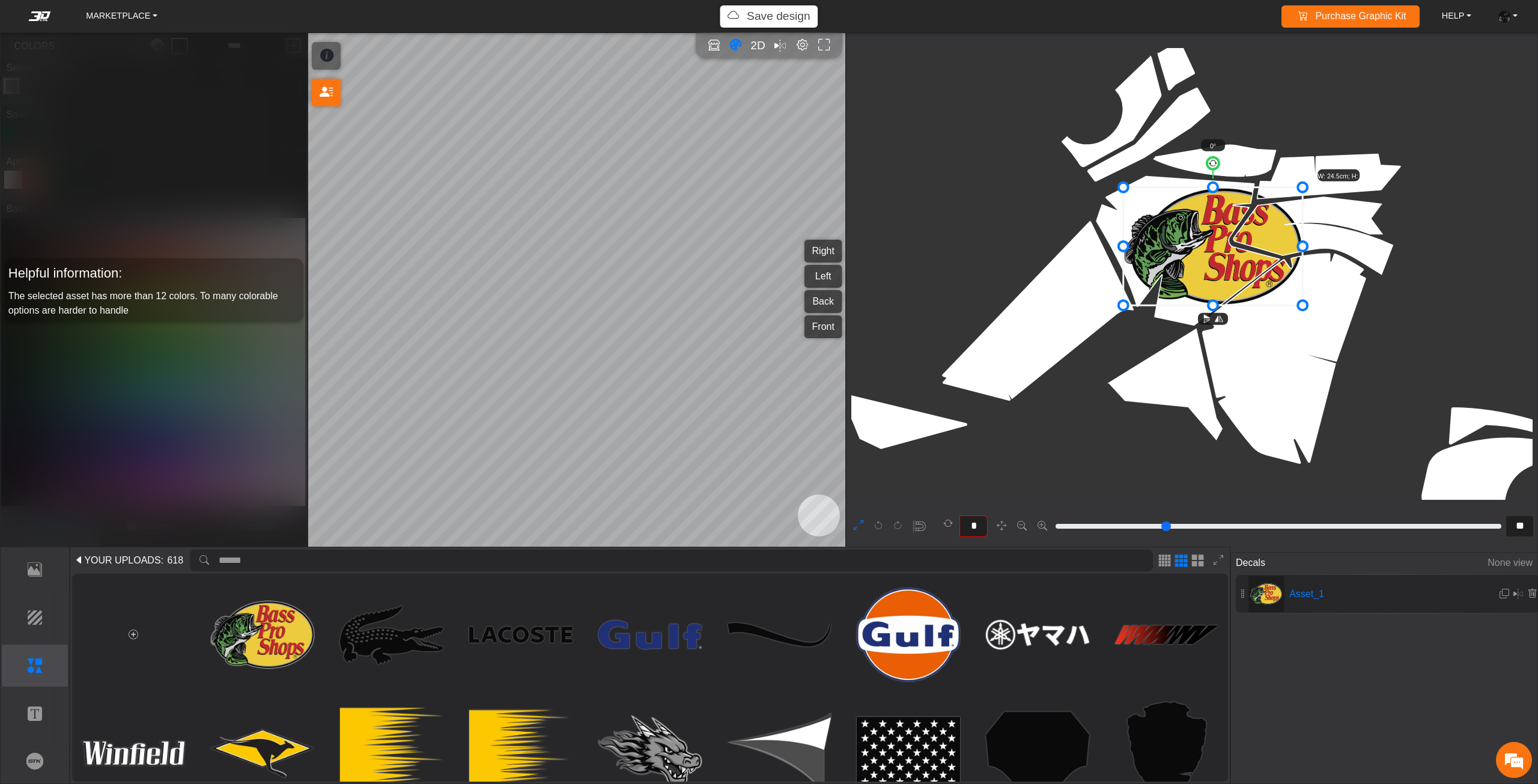
click at [1222, 240] on icon at bounding box center [1213, 246] width 179 height 118
drag, startPoint x: 1220, startPoint y: 242, endPoint x: 1202, endPoint y: 240, distance: 18.1
click at [1203, 240] on icon at bounding box center [1211, 248] width 179 height 118
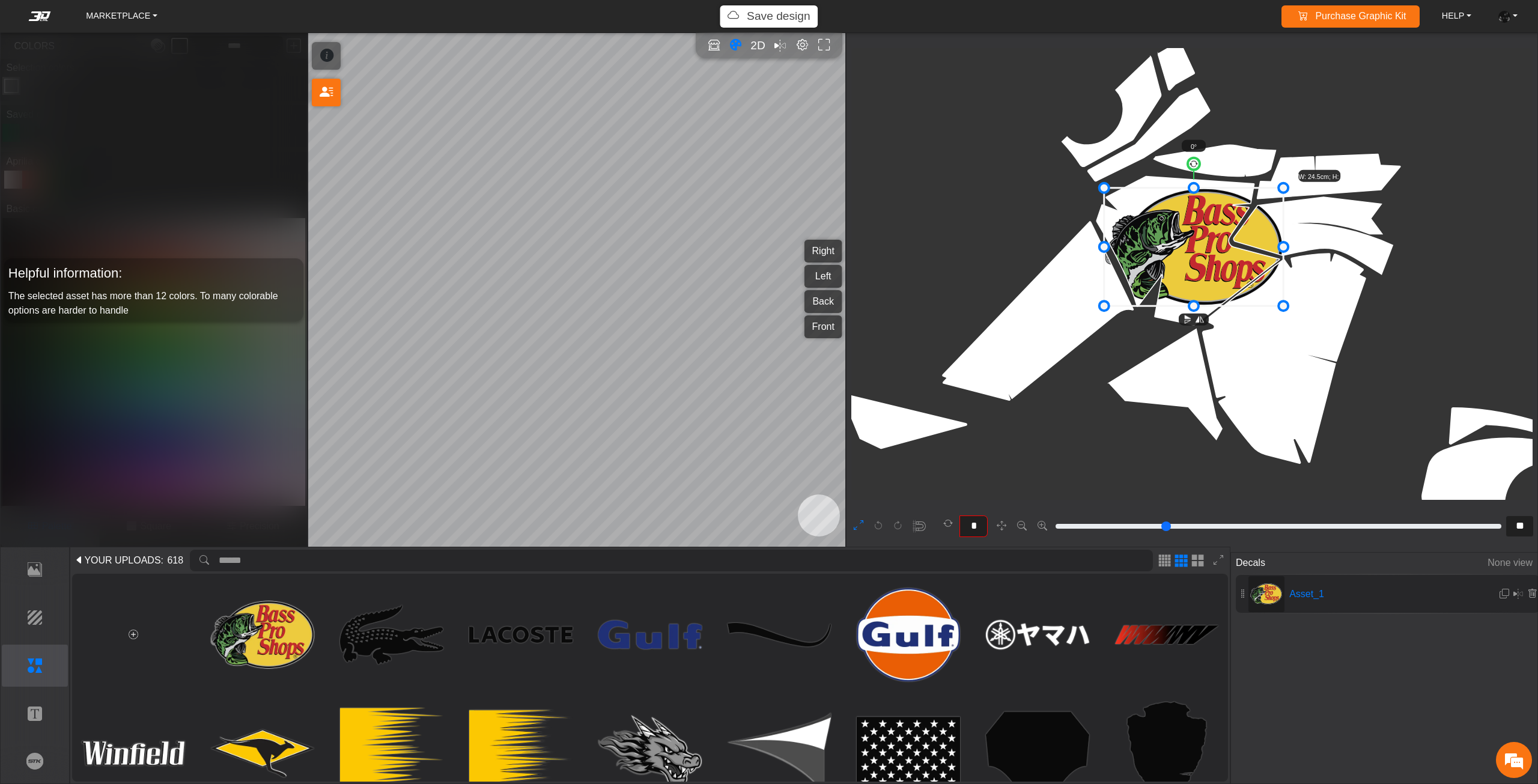
drag, startPoint x: 1201, startPoint y: 240, endPoint x: 1195, endPoint y: 235, distance: 7.8
click at [1195, 235] on icon at bounding box center [1194, 246] width 179 height 118
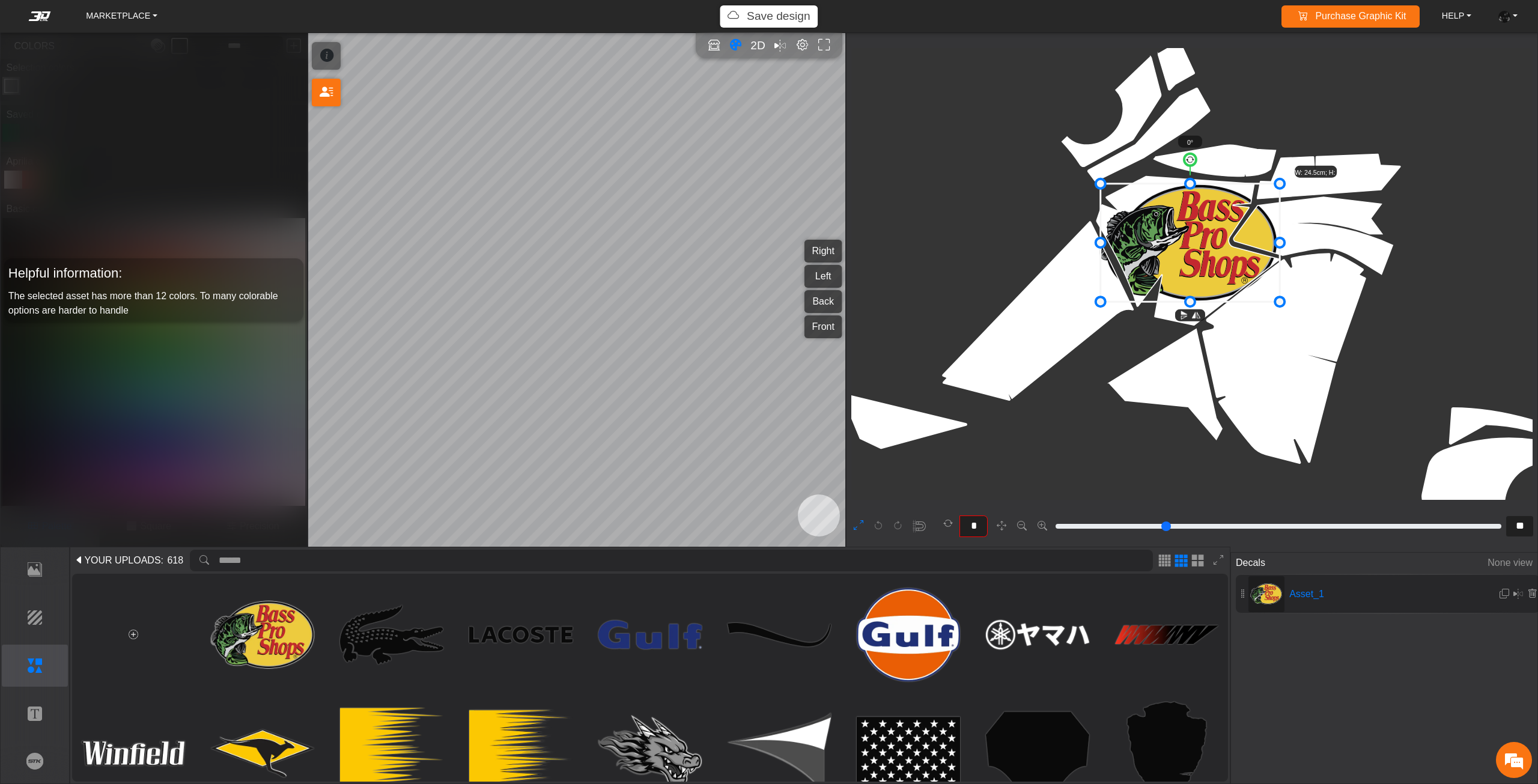
click at [1198, 235] on icon at bounding box center [1190, 243] width 179 height 118
click at [1196, 235] on icon at bounding box center [1191, 243] width 179 height 118
type input "***"
drag, startPoint x: 1191, startPoint y: 161, endPoint x: 1173, endPoint y: 162, distance: 18.0
click at [1173, 162] on circle at bounding box center [1173, 161] width 14 height 14
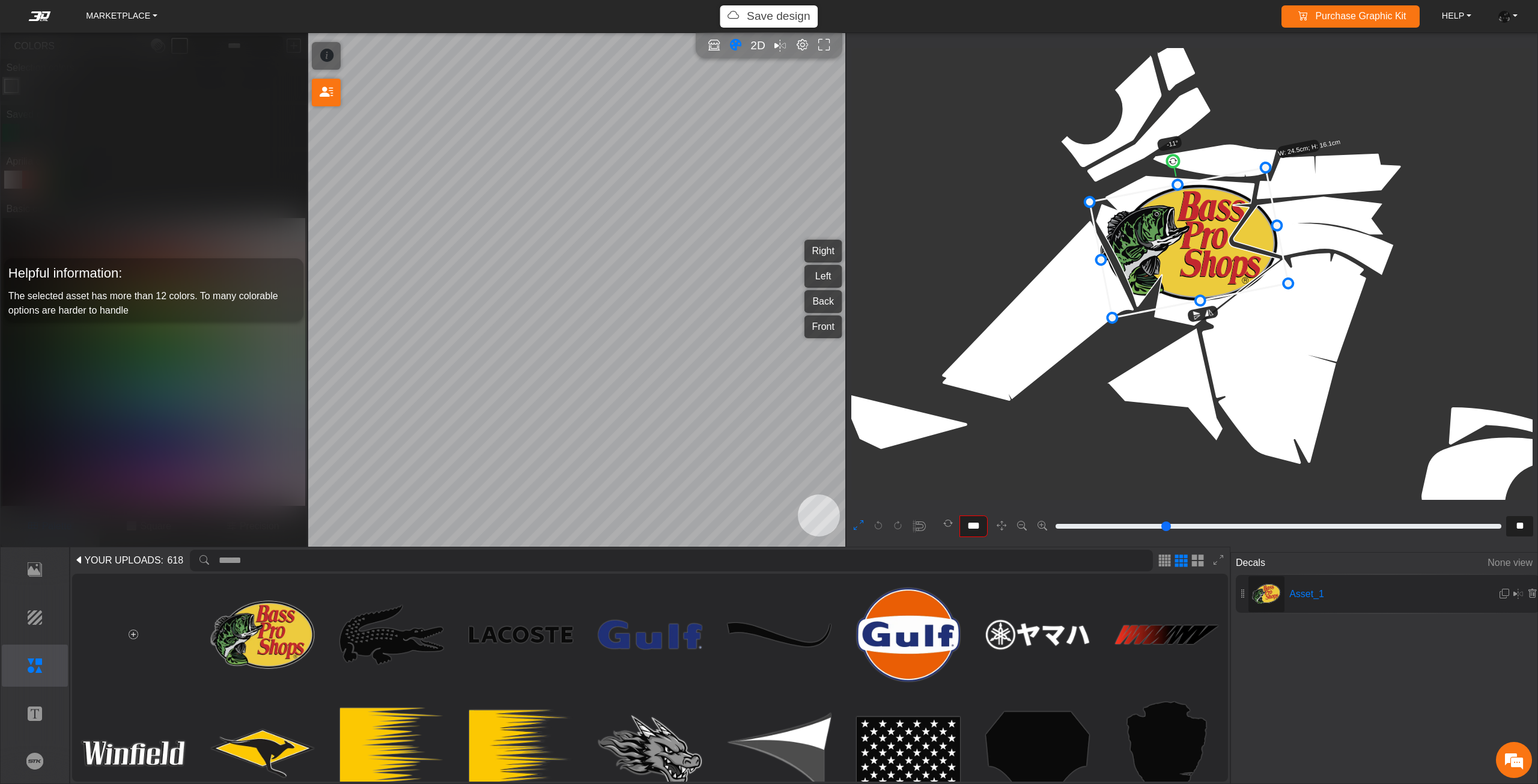
click at [1199, 253] on icon at bounding box center [1189, 243] width 199 height 150
click at [1197, 253] on icon at bounding box center [1188, 243] width 199 height 150
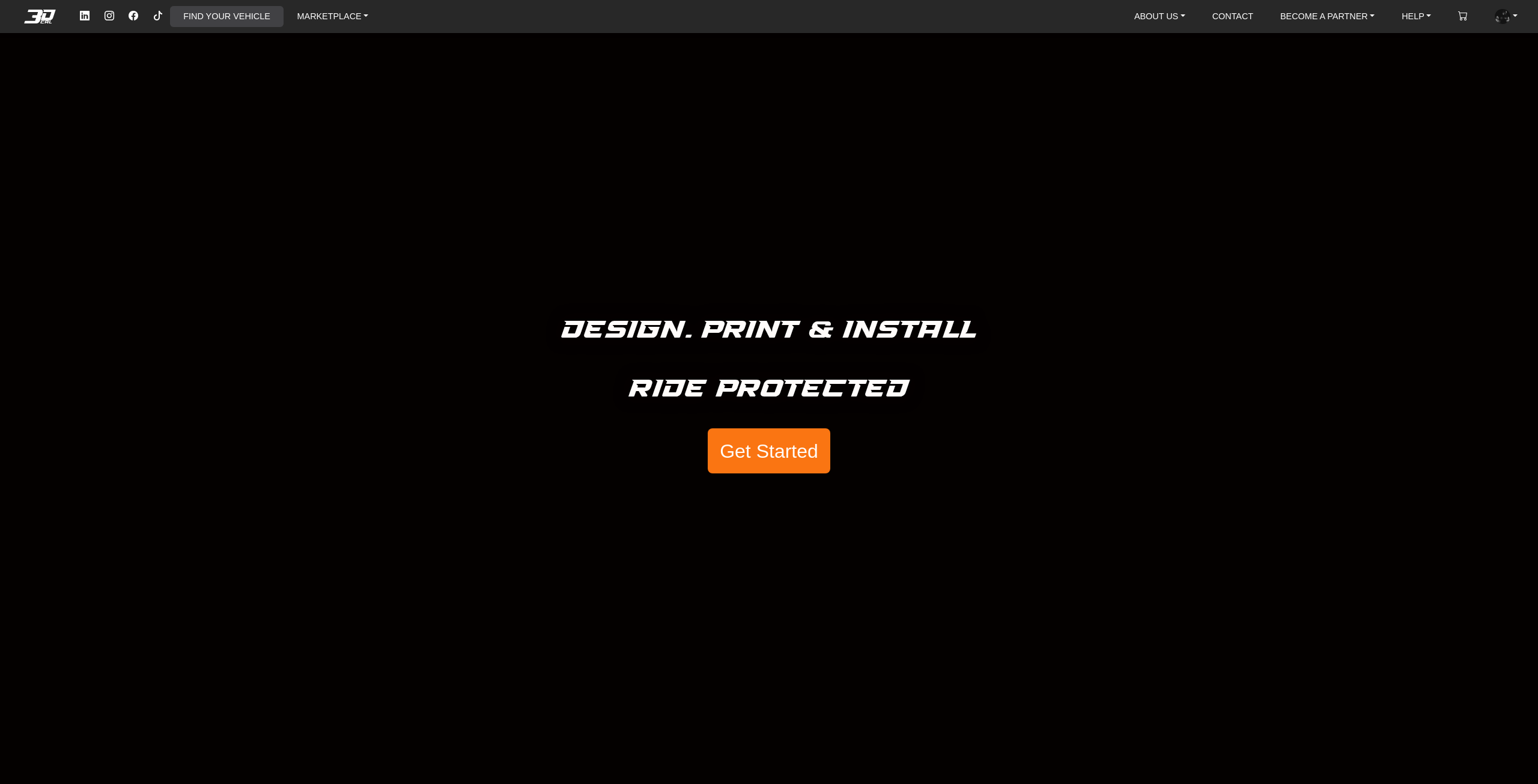
click at [247, 11] on link "FIND YOUR VEHICLE" at bounding box center [226, 17] width 96 height 21
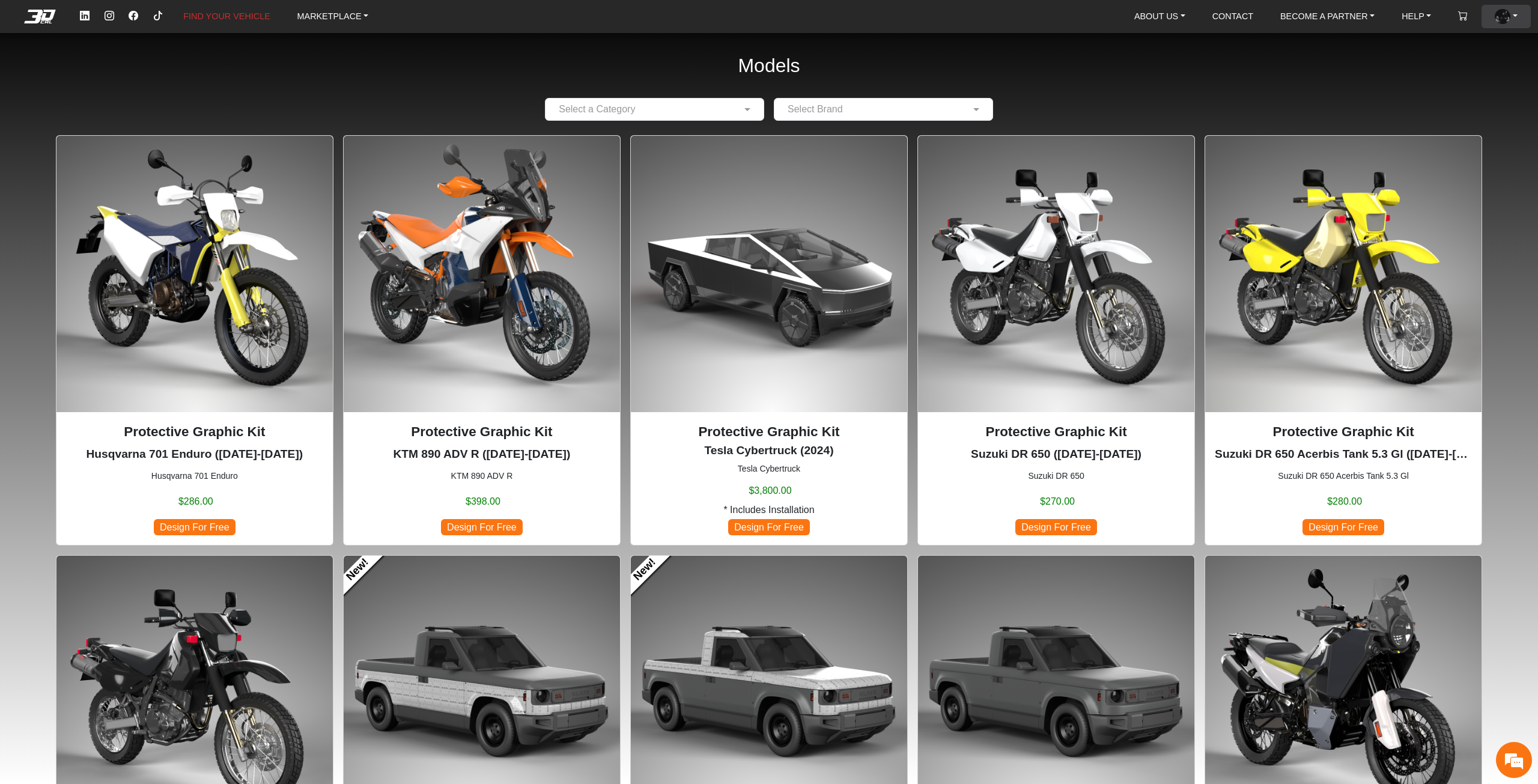
click at [1508, 14] on img at bounding box center [1503, 17] width 16 height 16
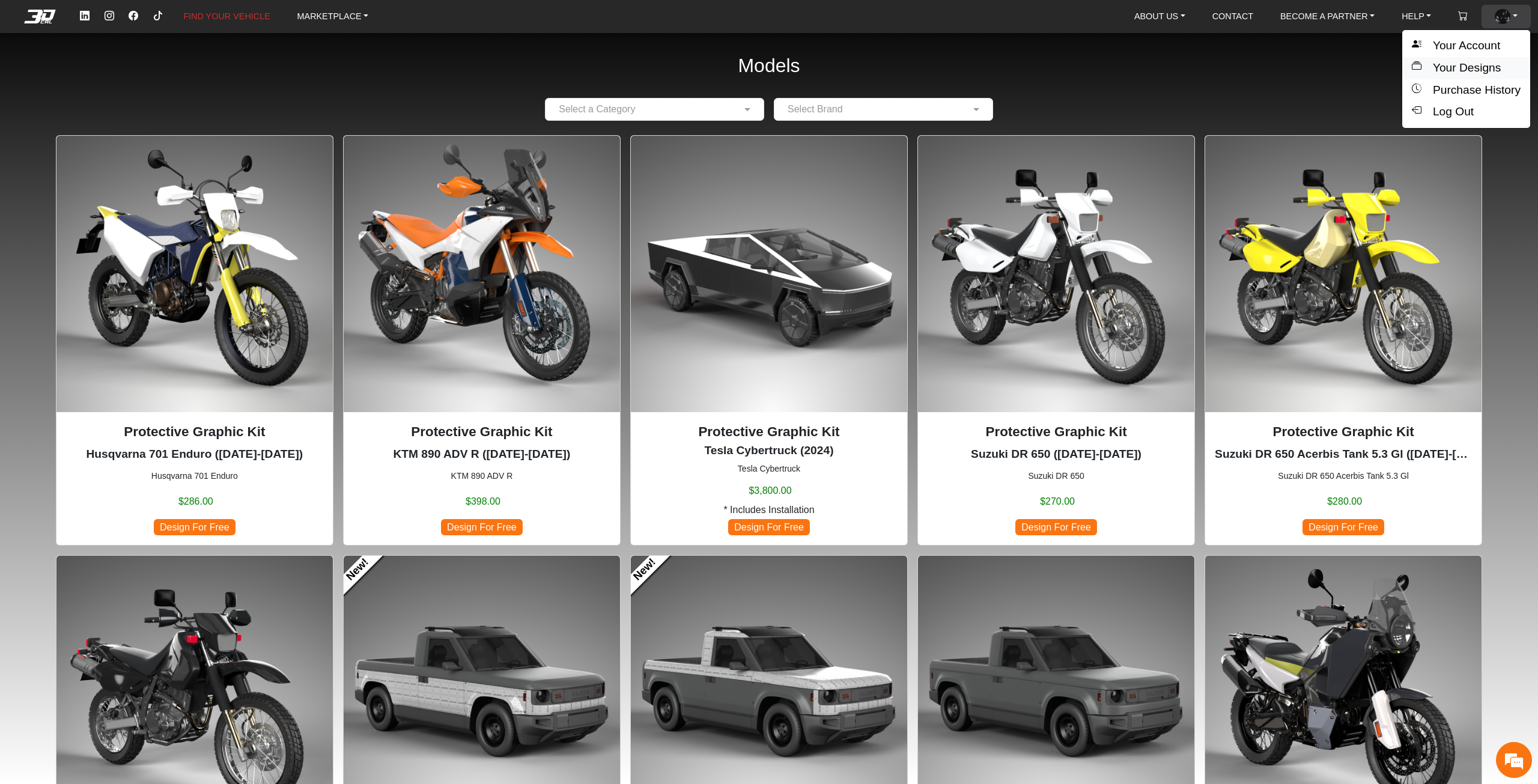
click at [1479, 66] on button "Your Designs" at bounding box center [1466, 68] width 128 height 22
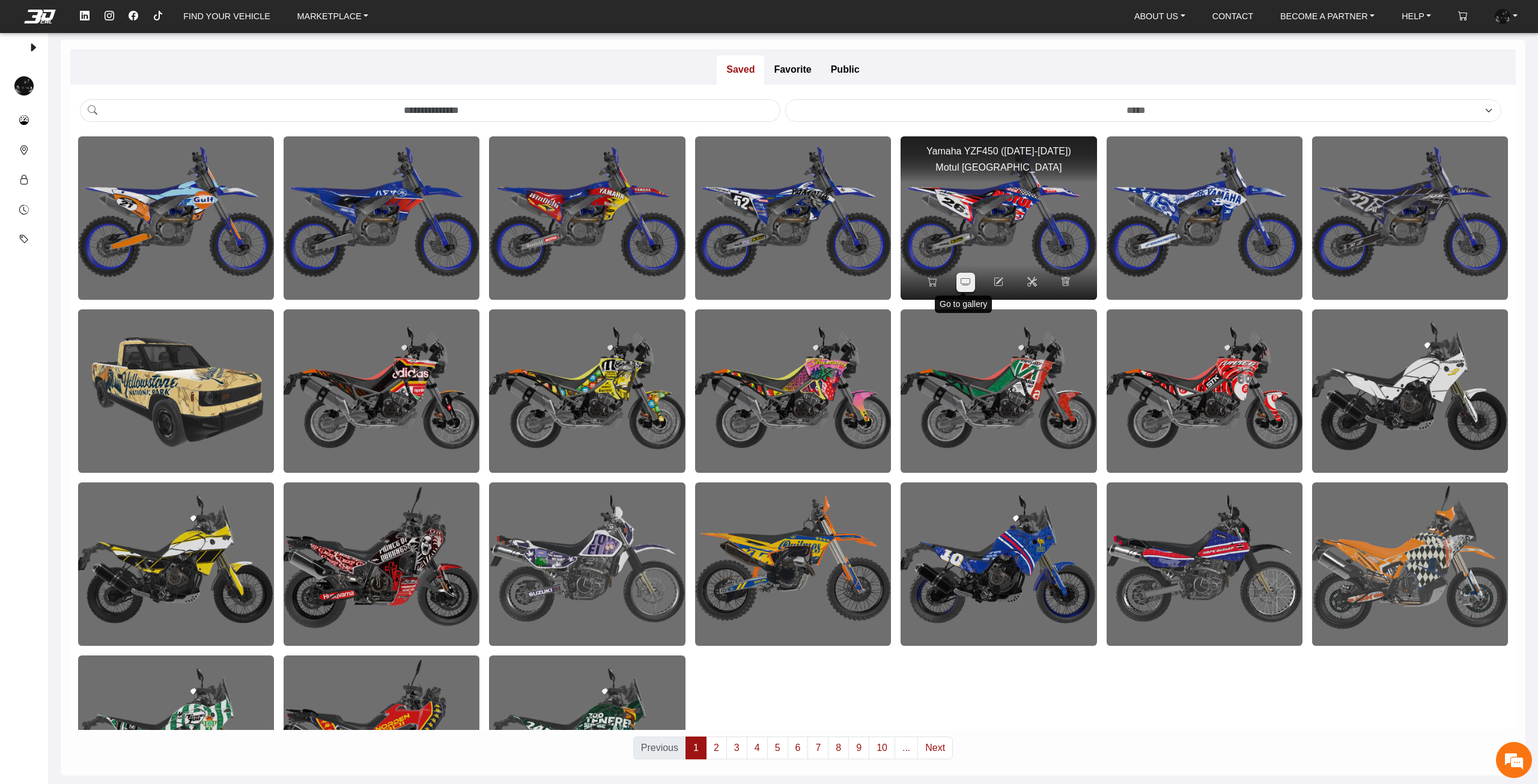
click at [967, 281] on icon at bounding box center [965, 282] width 10 height 10
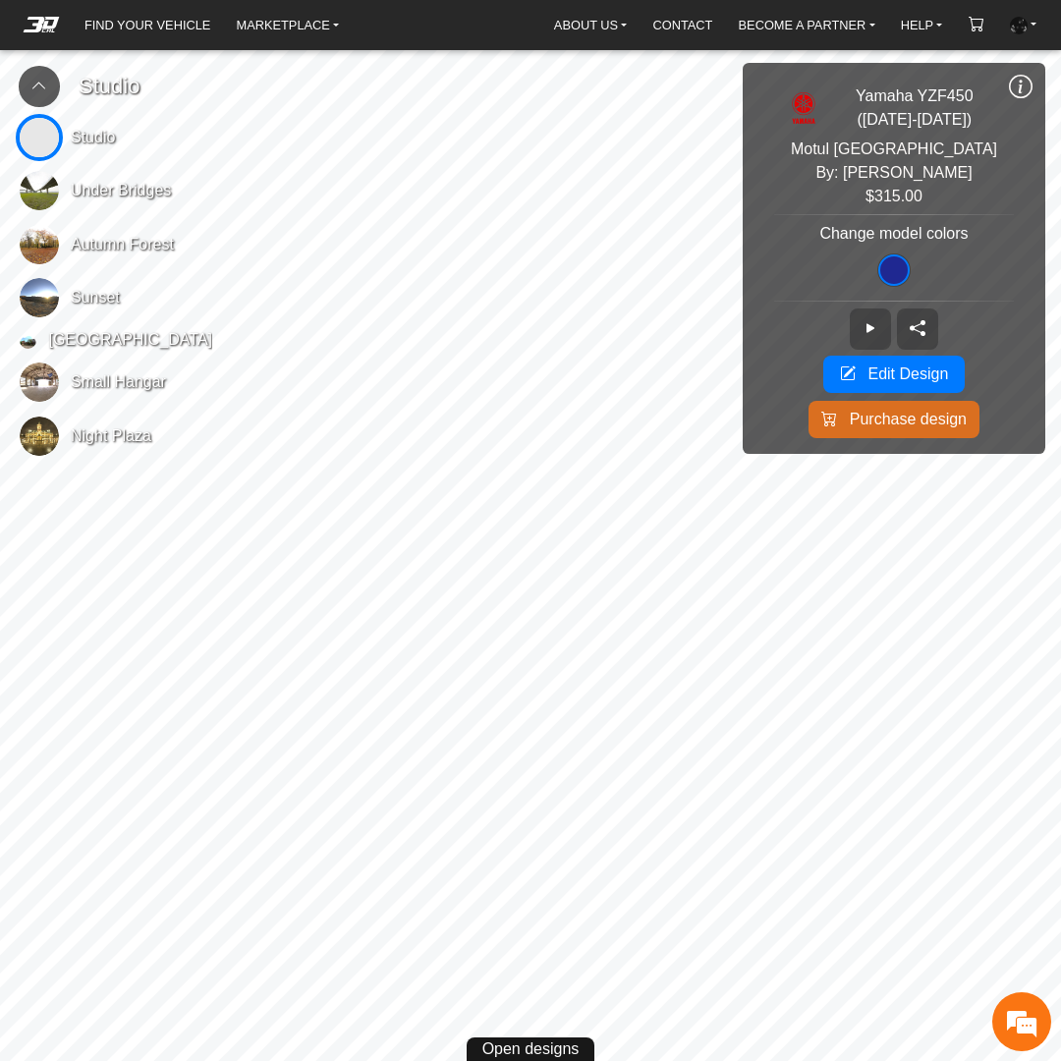
click at [1017, 83] on icon at bounding box center [1021, 87] width 24 height 27
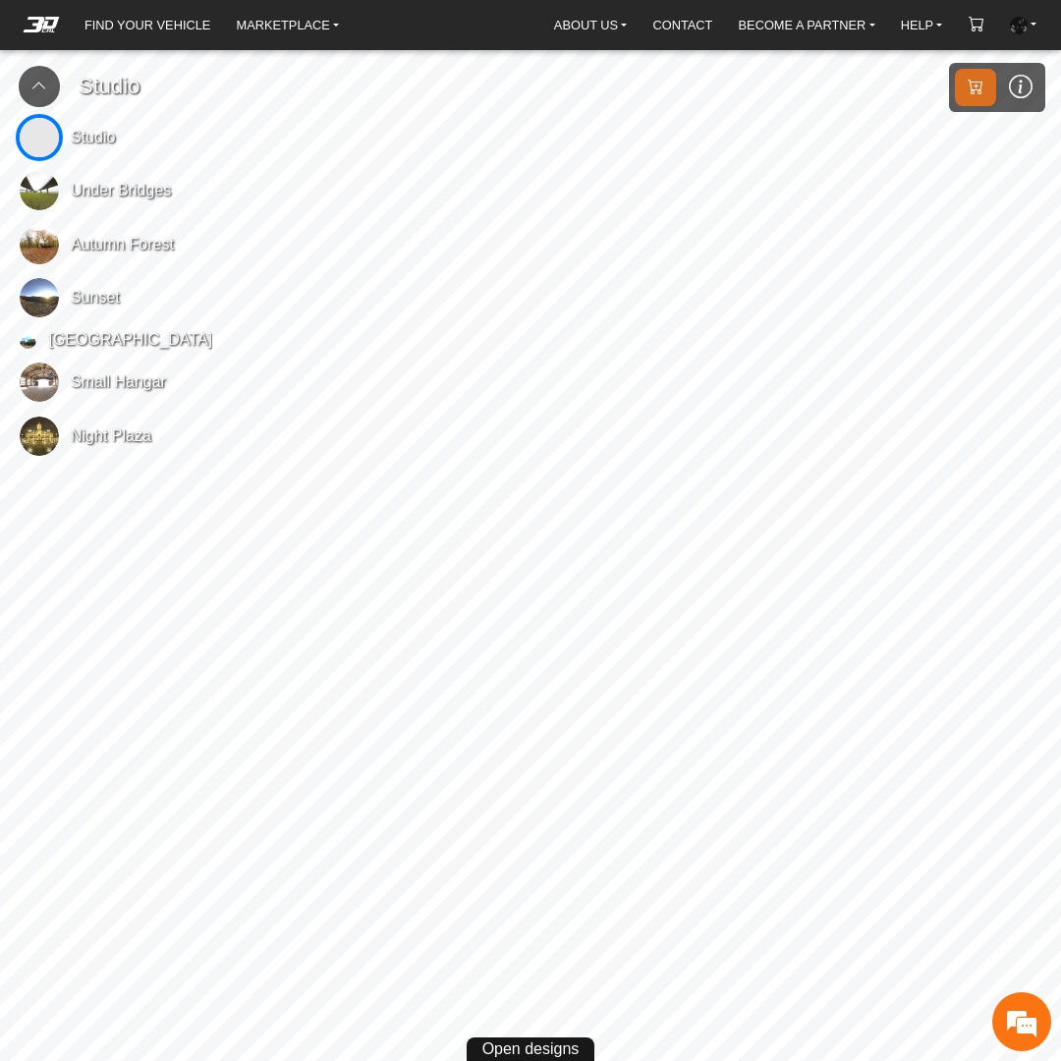
click at [37, 80] on icon at bounding box center [39, 86] width 16 height 17
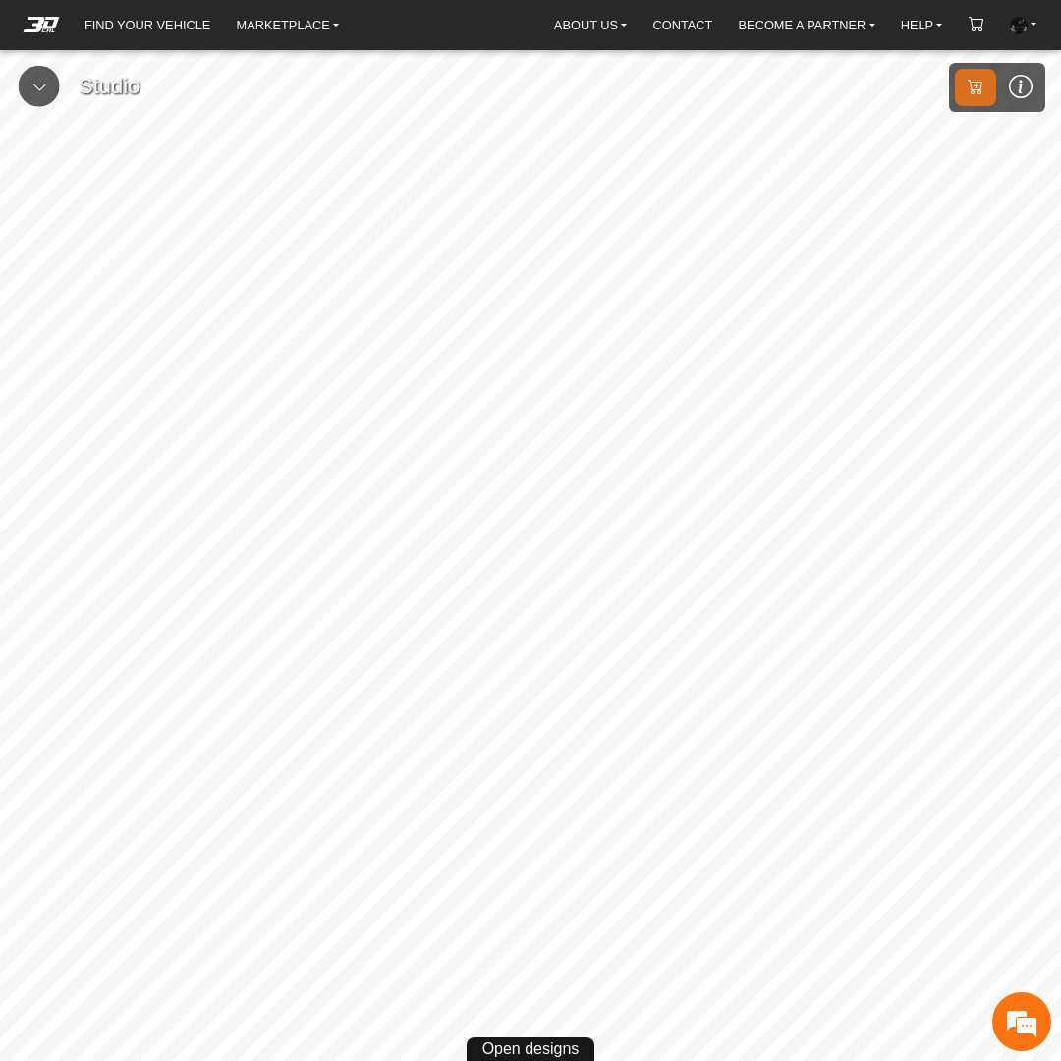
click at [569, 1059] on span "Open designs" at bounding box center [530, 1049] width 97 height 24
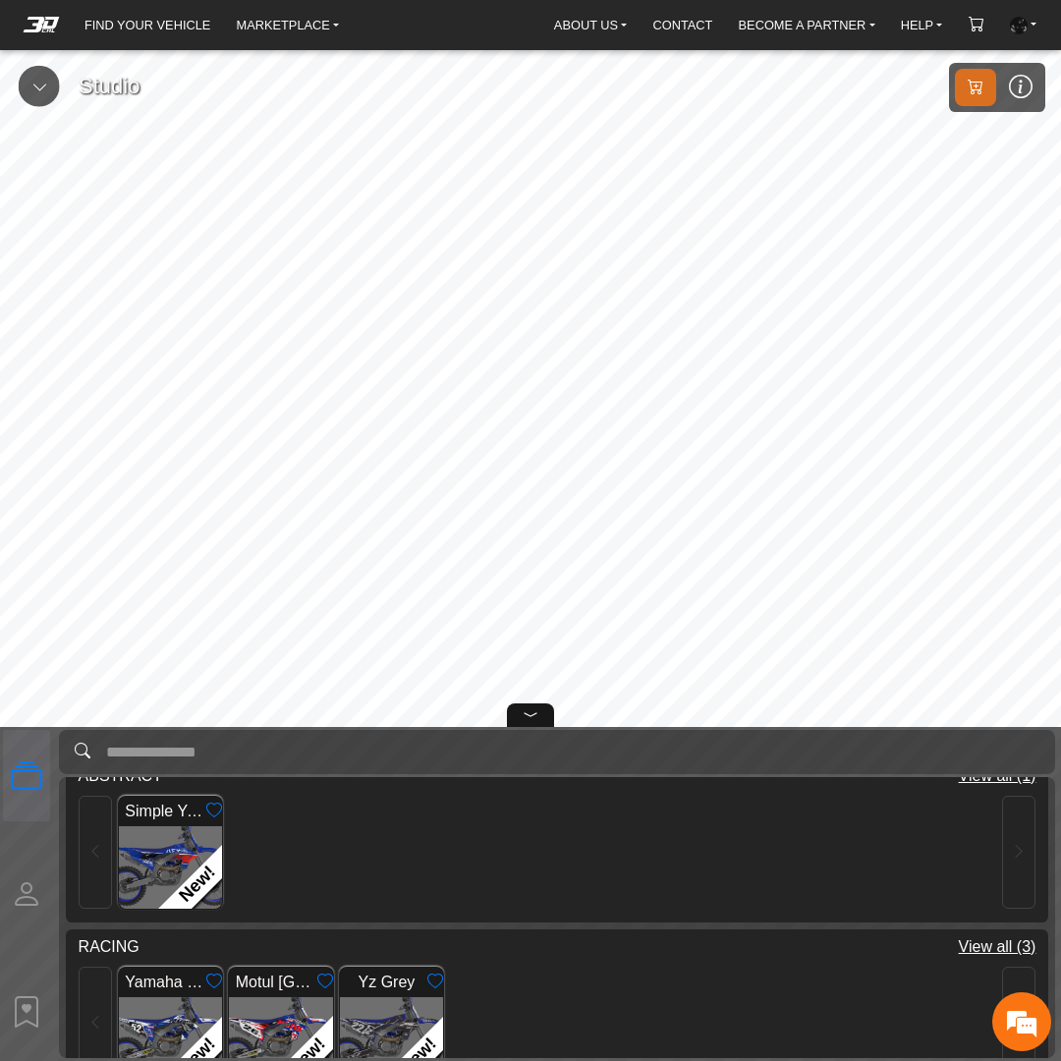
scroll to position [237, 0]
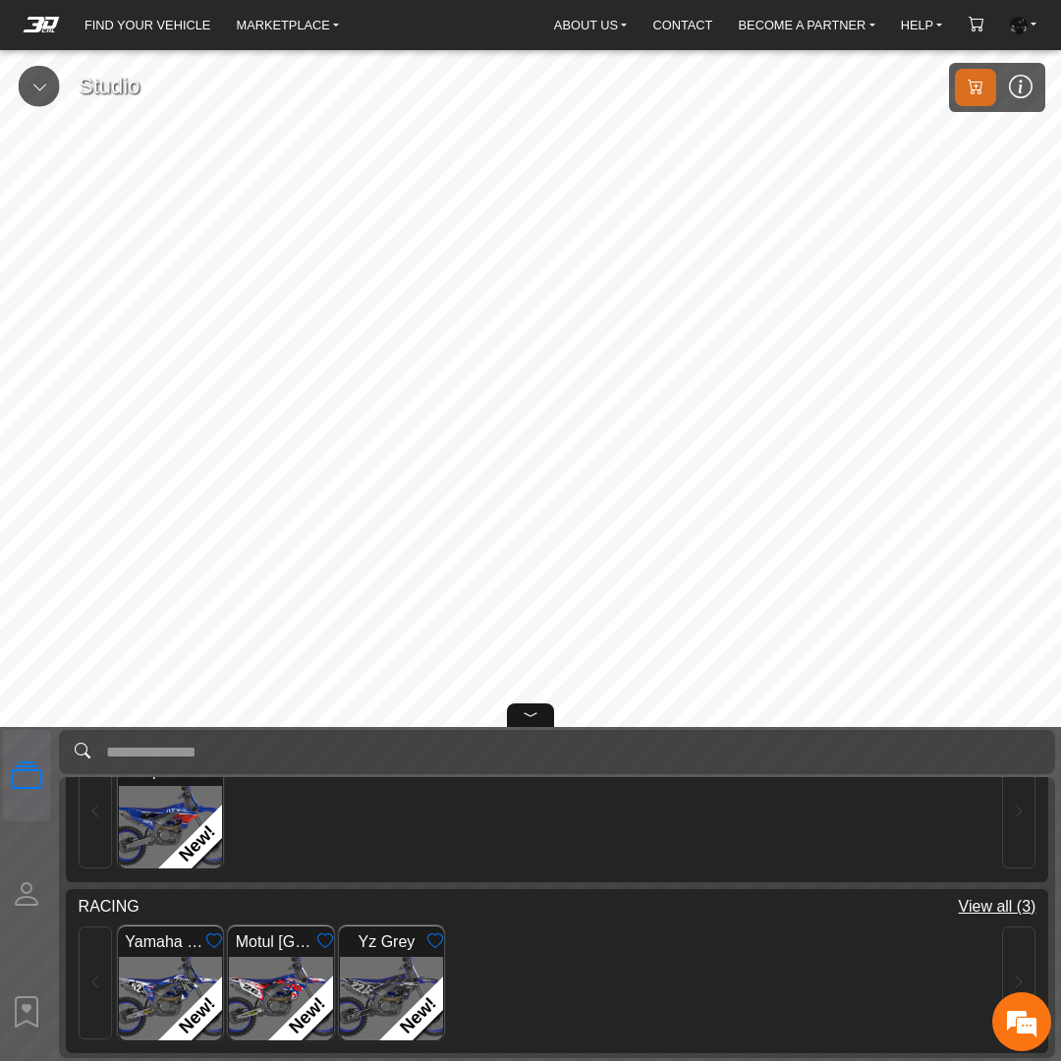
click at [177, 996] on img at bounding box center [170, 998] width 135 height 107
click at [35, 86] on icon at bounding box center [39, 87] width 16 height 17
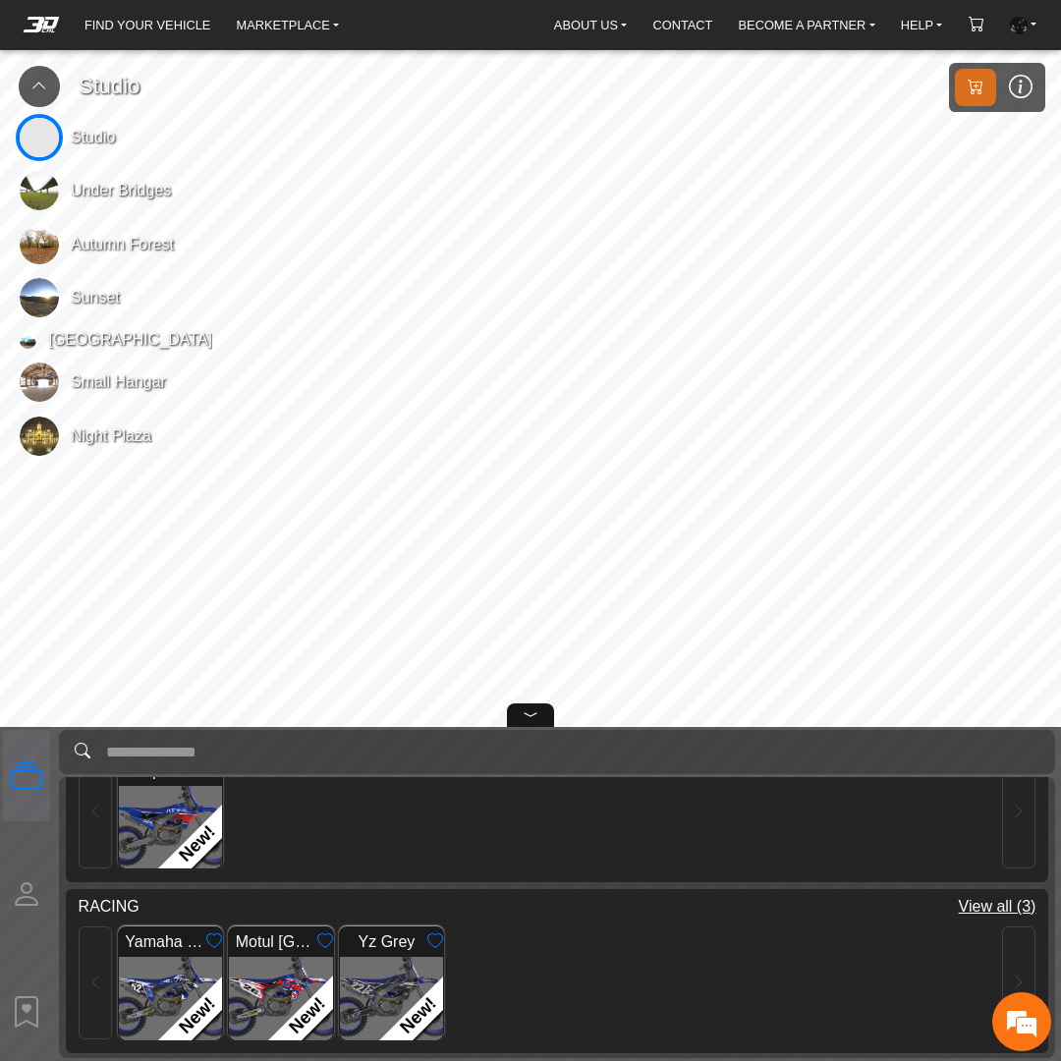
click at [45, 304] on img at bounding box center [39, 297] width 39 height 39
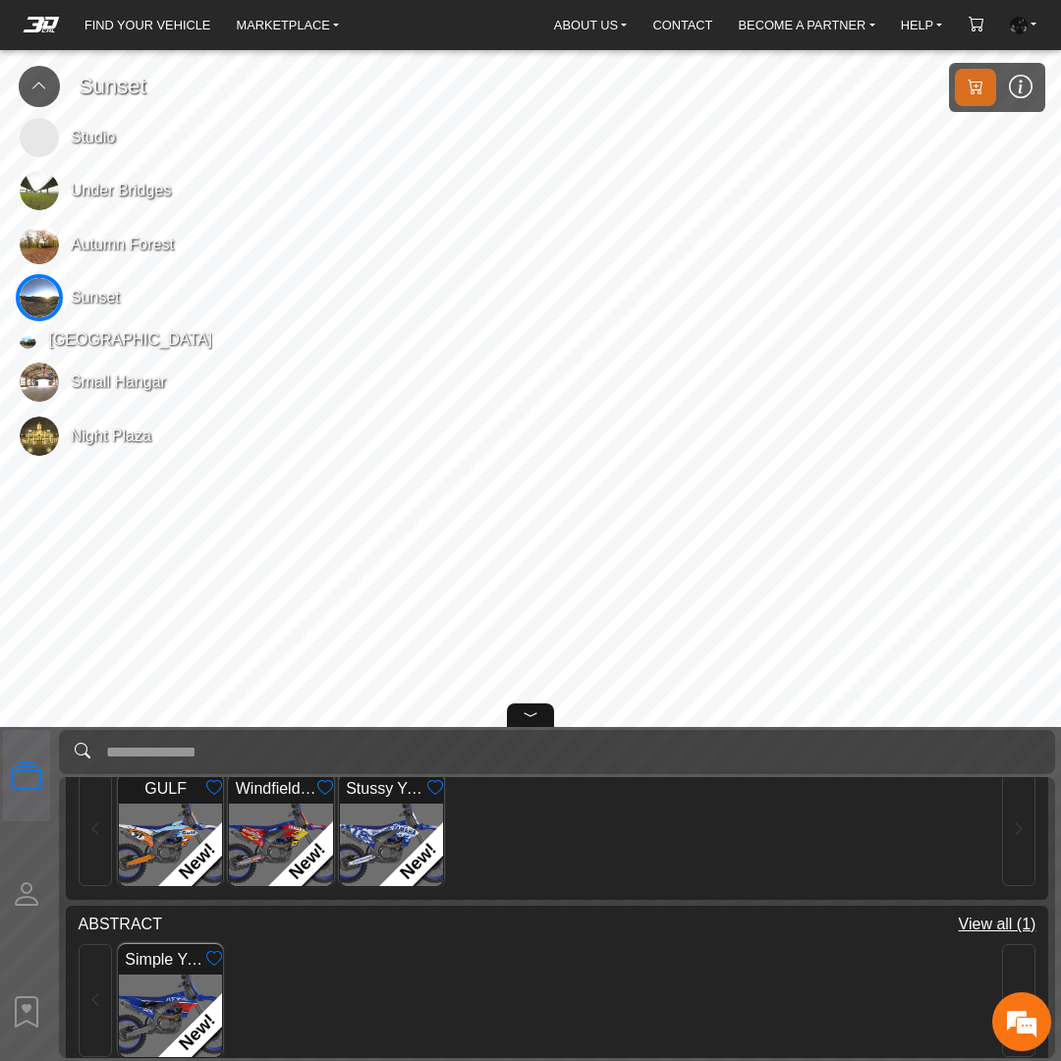
scroll to position [40, 0]
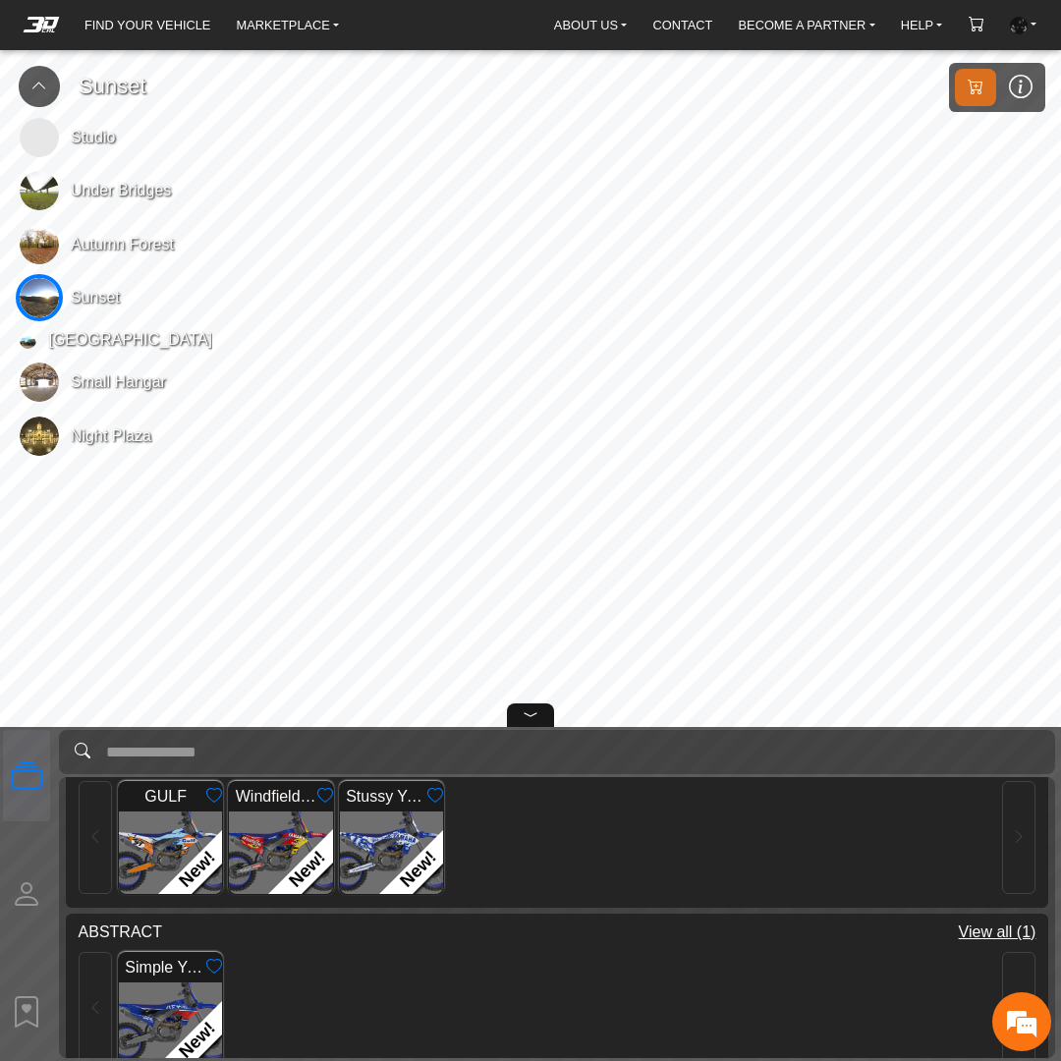
click at [276, 858] on img at bounding box center [281, 851] width 135 height 107
click at [524, 714] on icon at bounding box center [531, 715] width 16 height 24
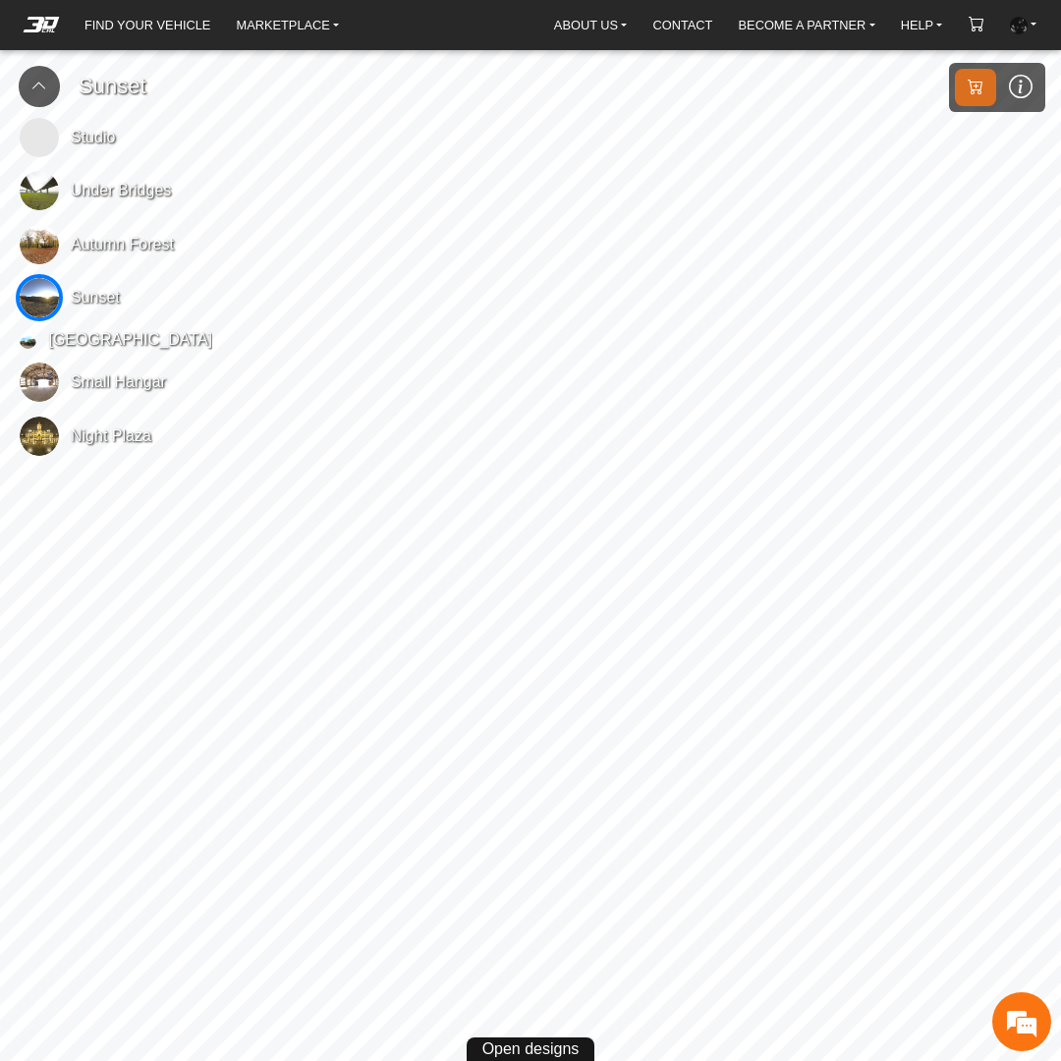
click at [48, 90] on button at bounding box center [39, 86] width 41 height 41
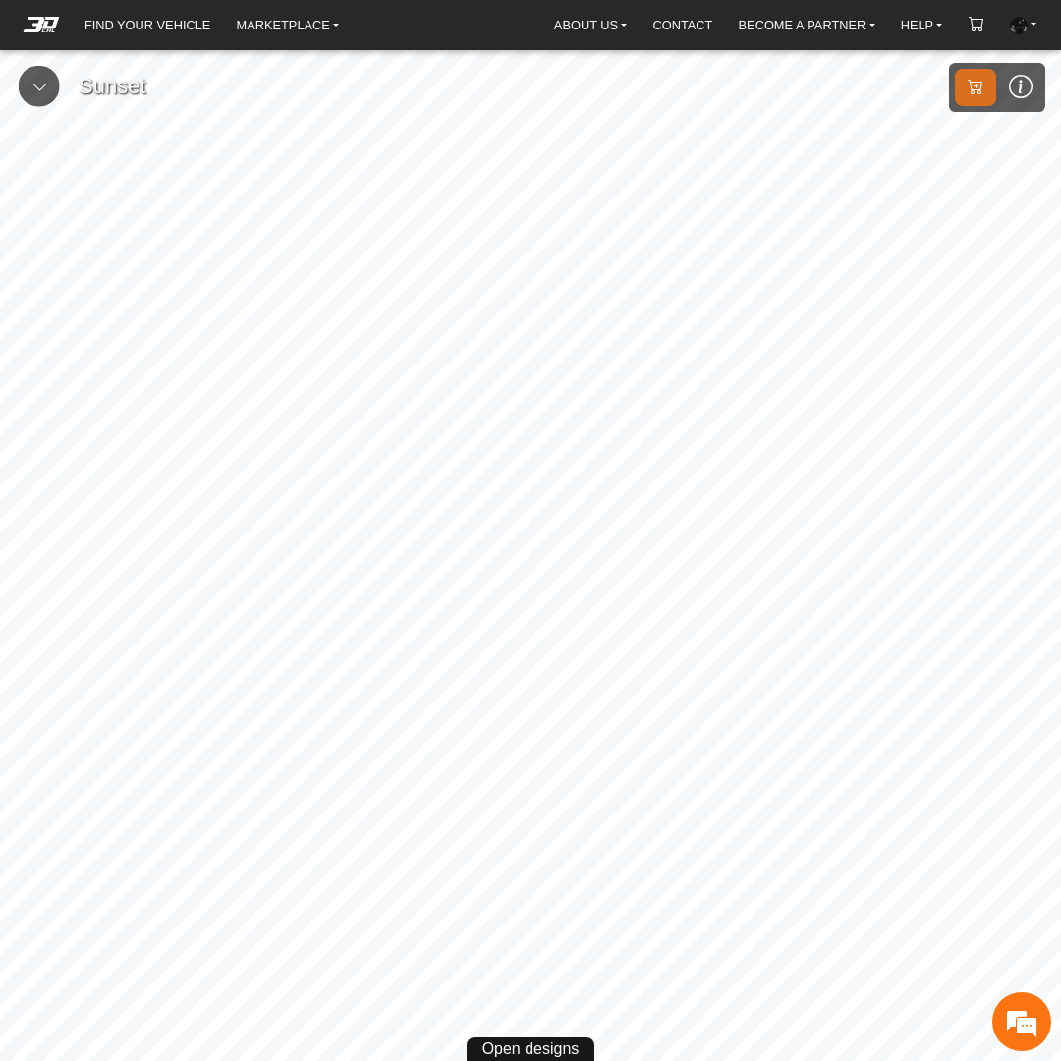
click at [47, 93] on button at bounding box center [39, 86] width 41 height 41
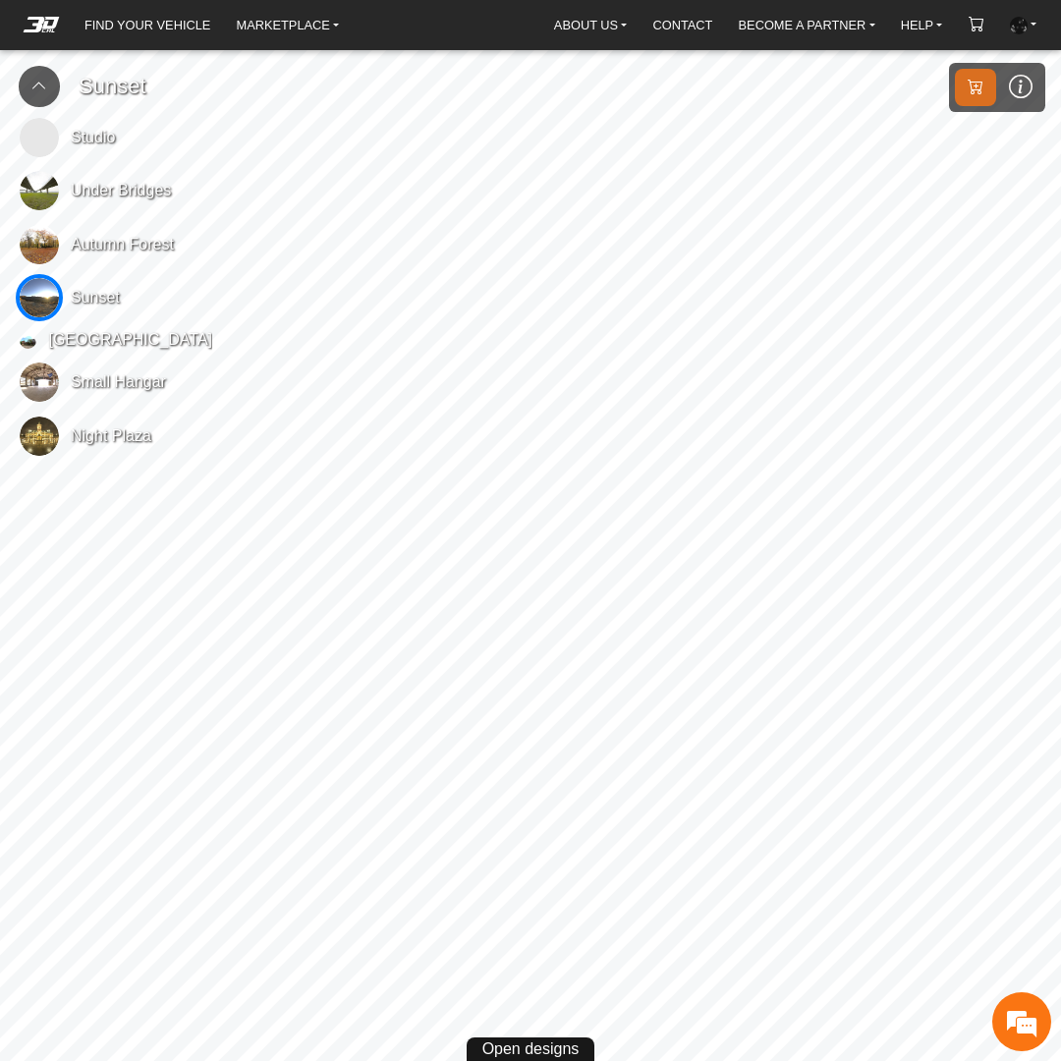
click at [538, 1041] on span "Open designs" at bounding box center [530, 1049] width 97 height 24
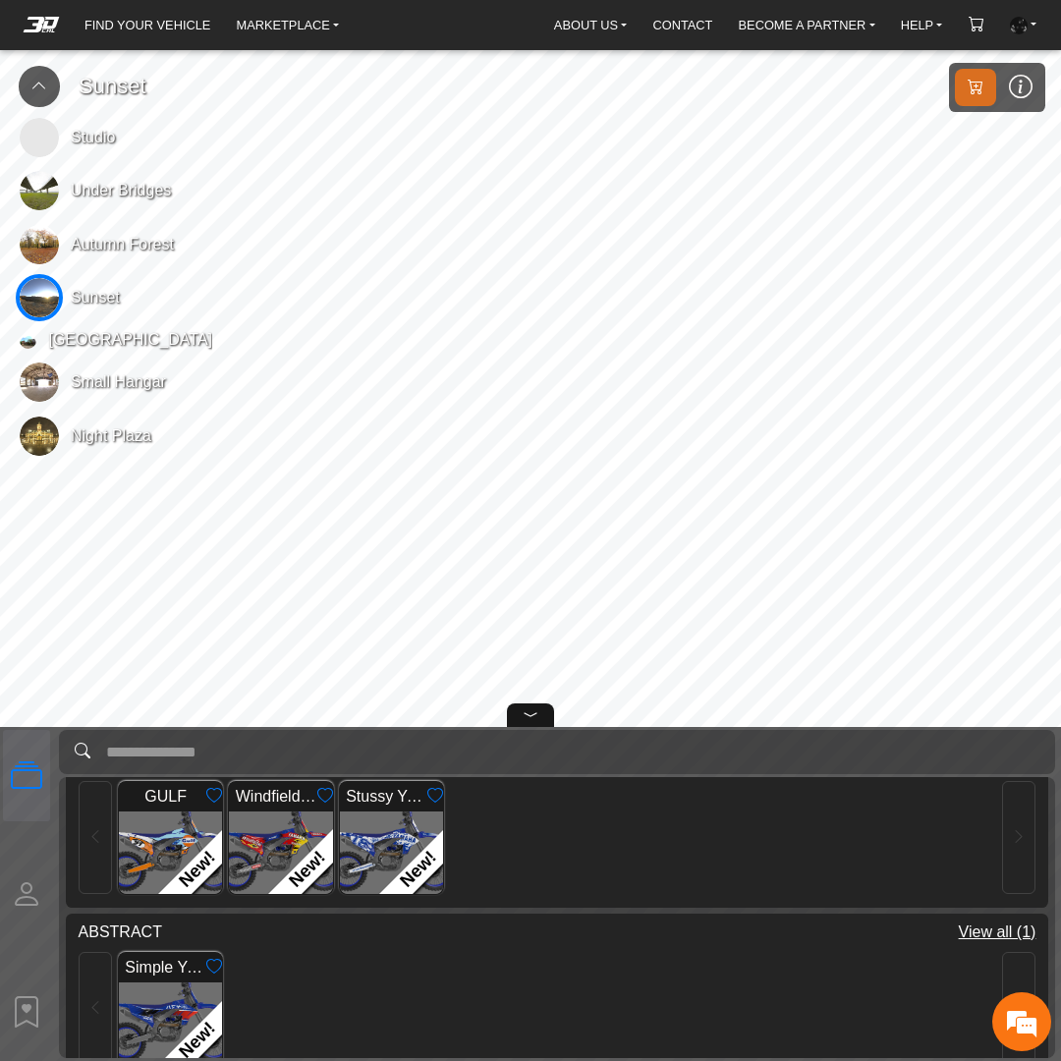
scroll to position [237, 0]
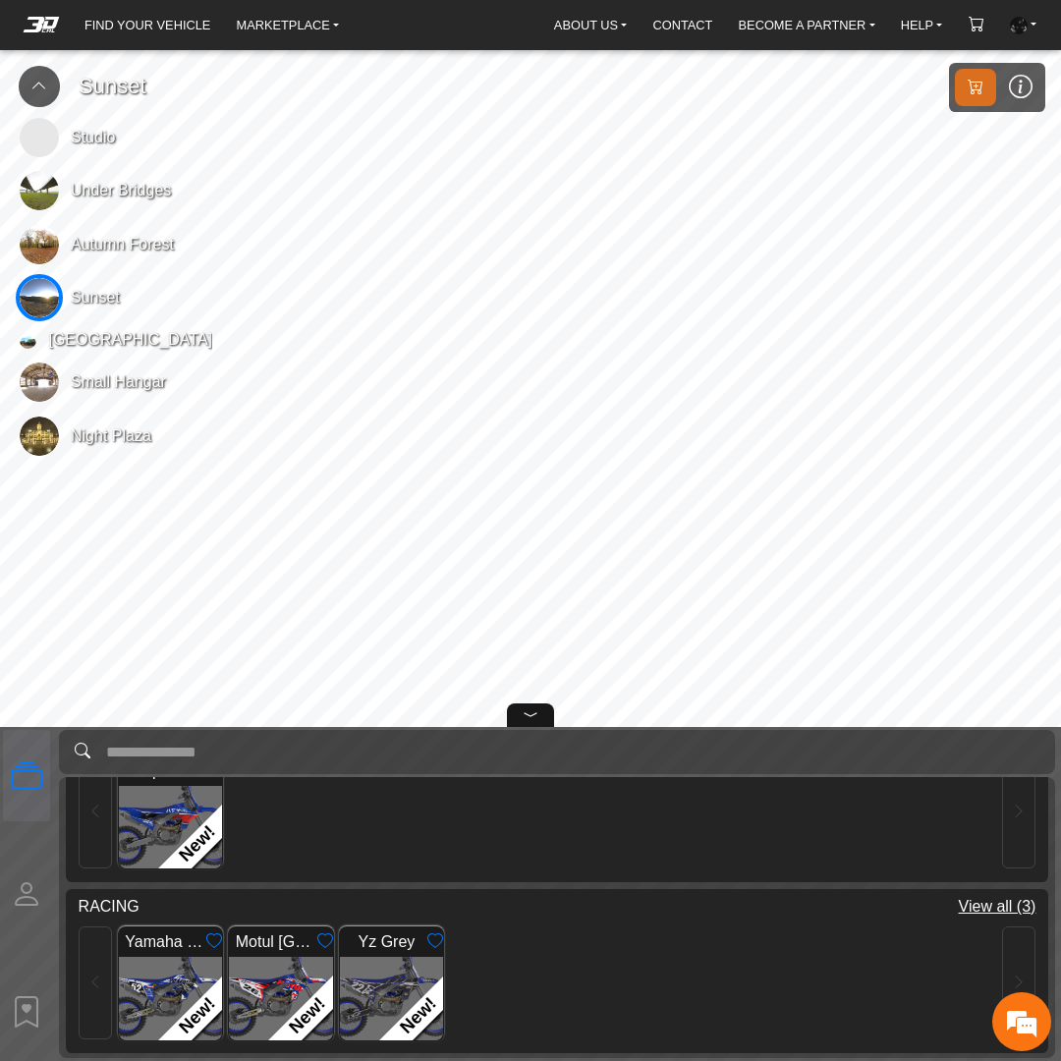
click at [156, 837] on img at bounding box center [170, 827] width 135 height 107
click at [535, 710] on icon at bounding box center [531, 715] width 16 height 24
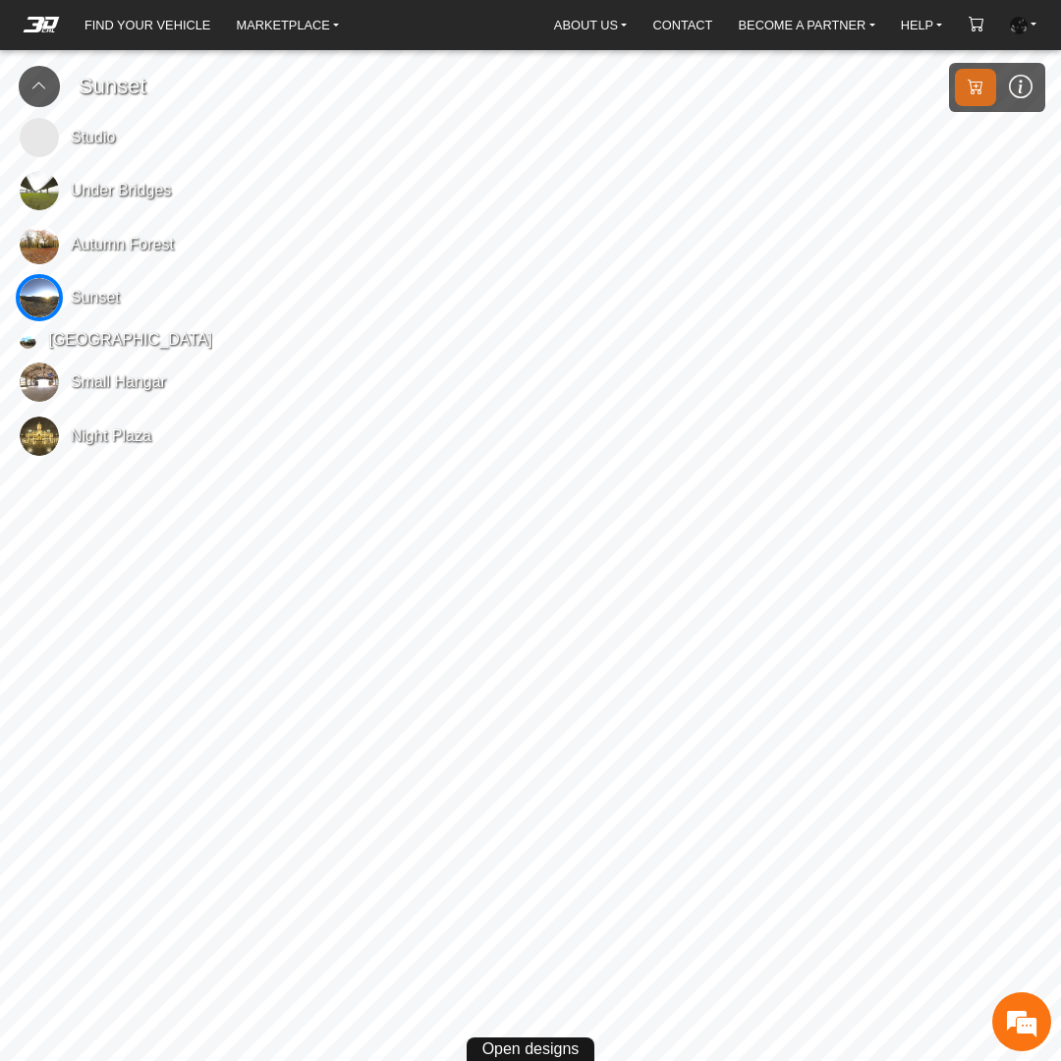
click at [47, 190] on img at bounding box center [39, 190] width 39 height 39
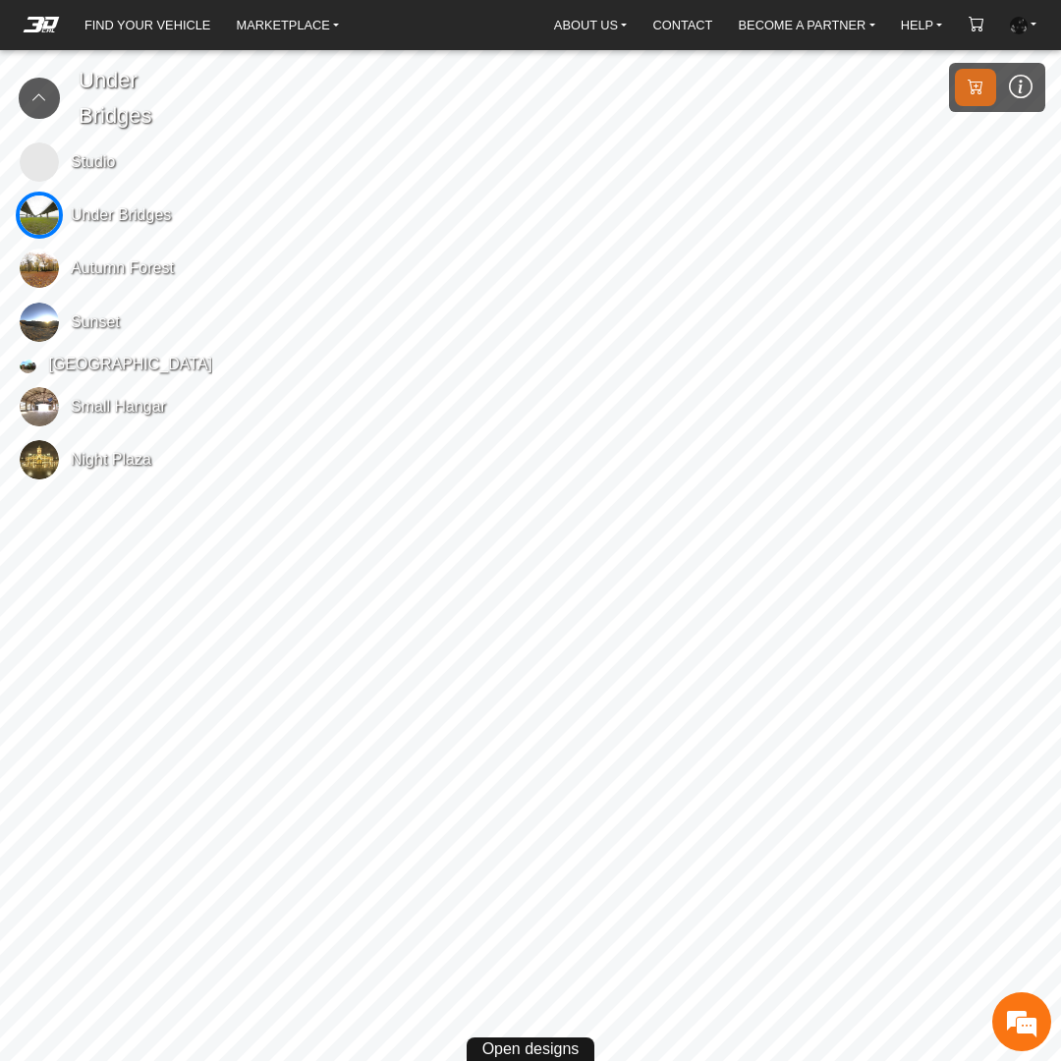
click at [44, 104] on icon at bounding box center [39, 97] width 16 height 17
